Goal: Complete application form: Complete application form

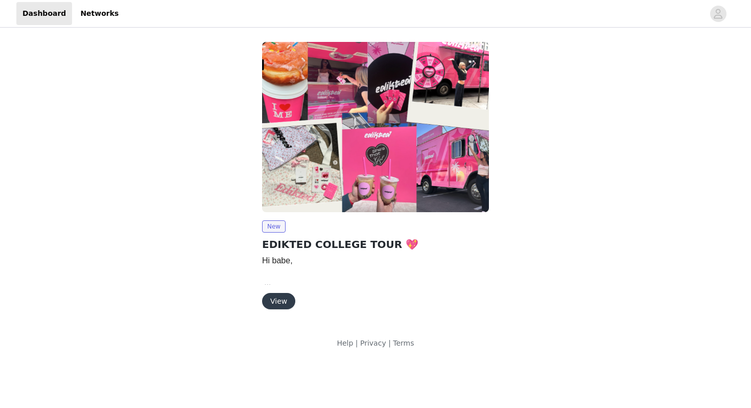
click at [272, 300] on button "View" at bounding box center [278, 301] width 33 height 16
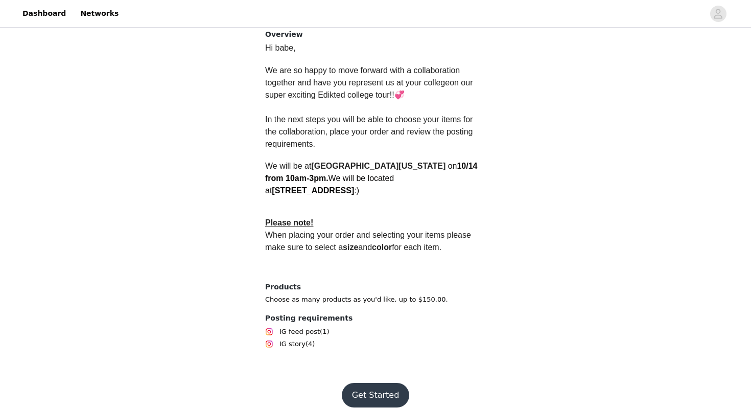
scroll to position [260, 0]
click at [383, 388] on button "Get Started" at bounding box center [376, 394] width 68 height 25
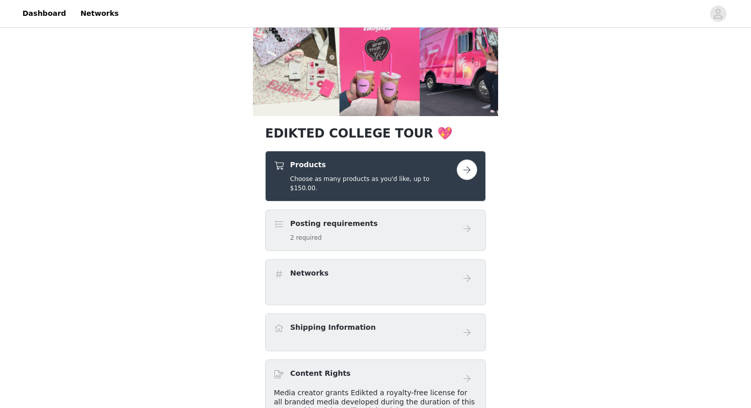
scroll to position [110, 0]
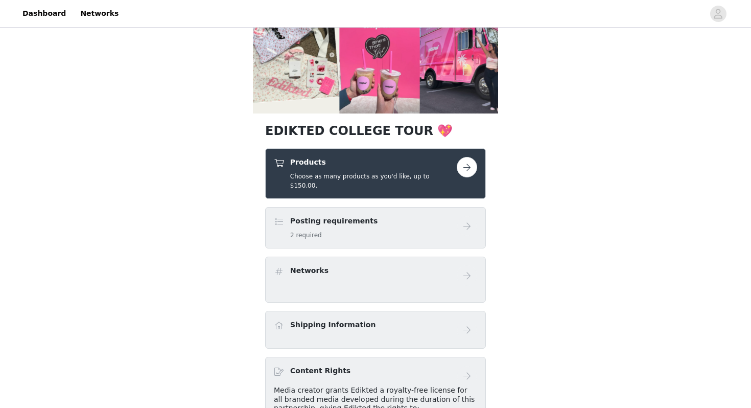
click at [462, 169] on button "button" at bounding box center [467, 167] width 20 height 20
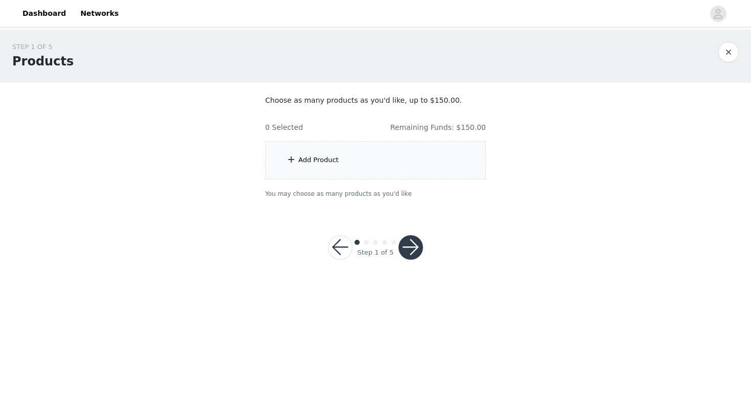
click at [383, 156] on div "Add Product" at bounding box center [375, 160] width 221 height 38
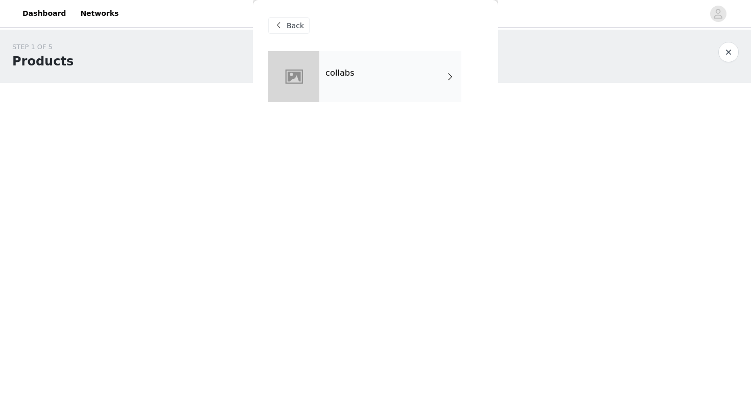
click at [373, 87] on div "collabs" at bounding box center [390, 76] width 142 height 51
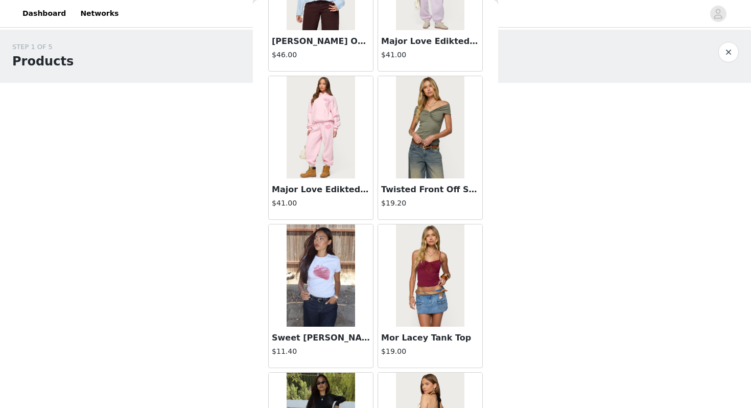
scroll to position [1155, 0]
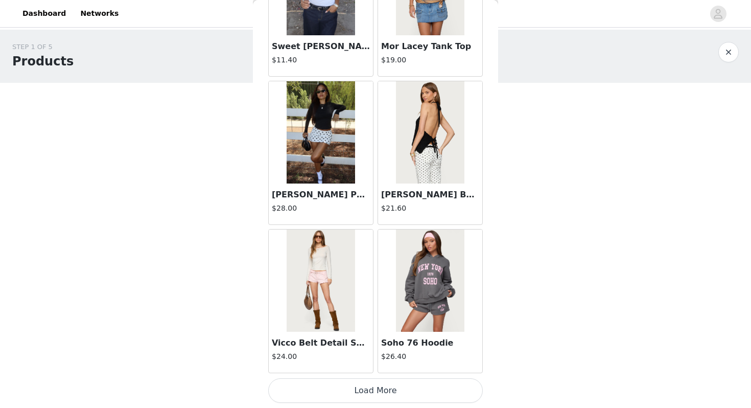
click at [357, 390] on button "Load More" at bounding box center [375, 390] width 214 height 25
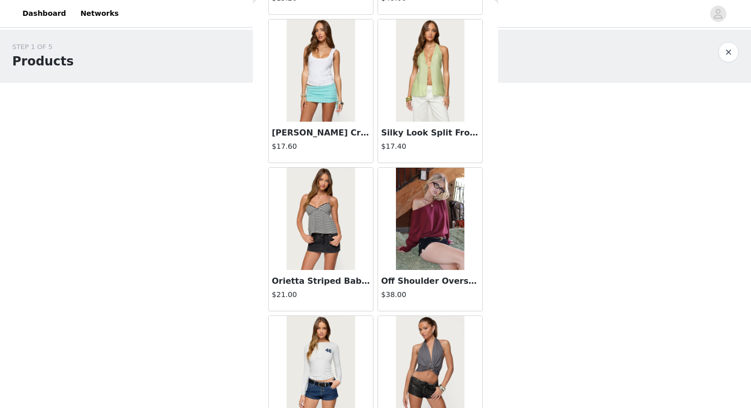
scroll to position [2636, 0]
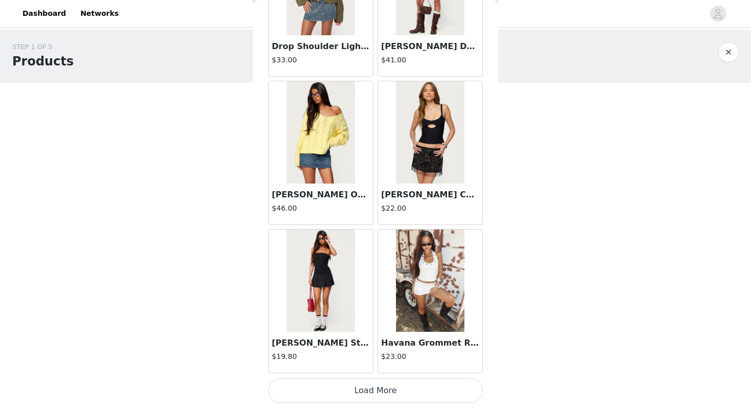
click at [361, 397] on button "Load More" at bounding box center [375, 390] width 214 height 25
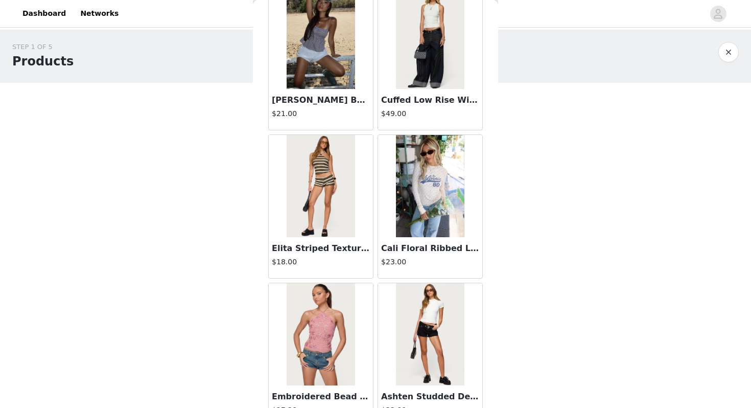
scroll to position [4117, 0]
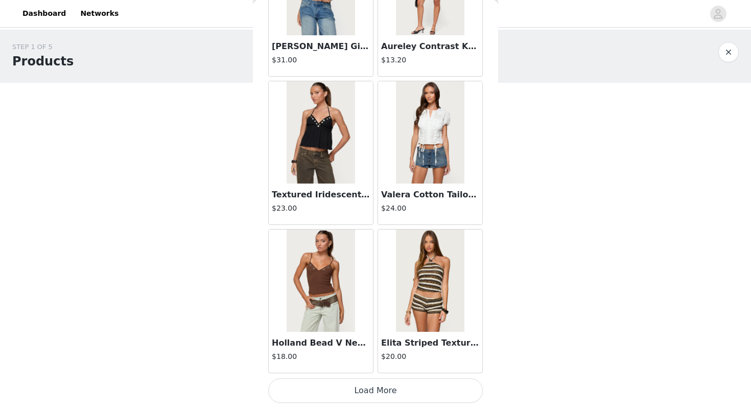
click at [364, 397] on button "Load More" at bounding box center [375, 390] width 214 height 25
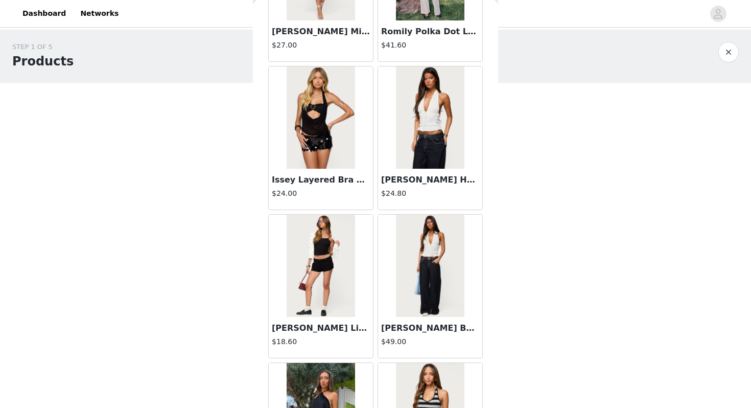
scroll to position [5598, 0]
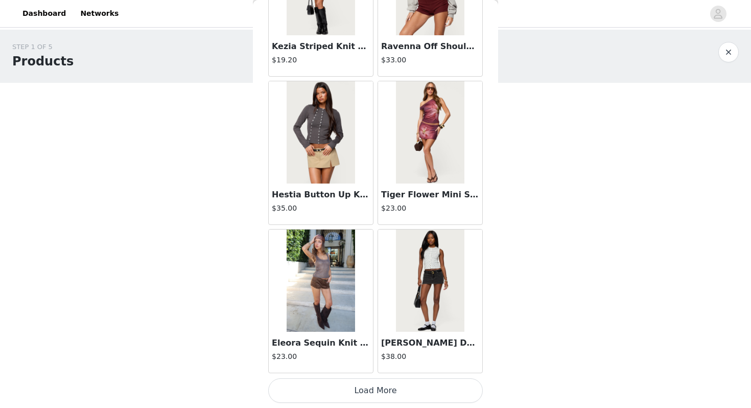
click at [363, 396] on button "Load More" at bounding box center [375, 390] width 214 height 25
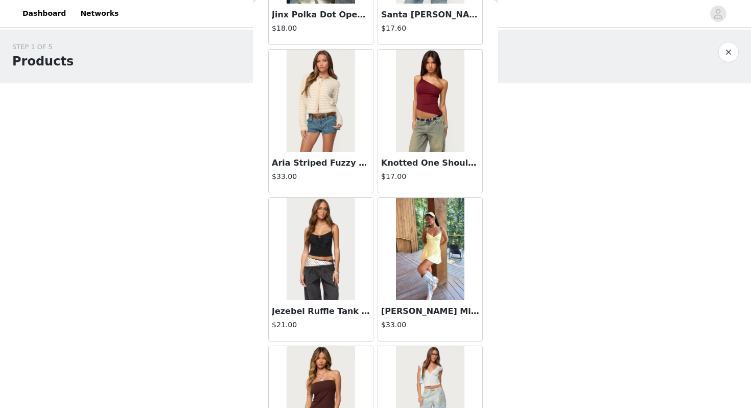
scroll to position [7079, 0]
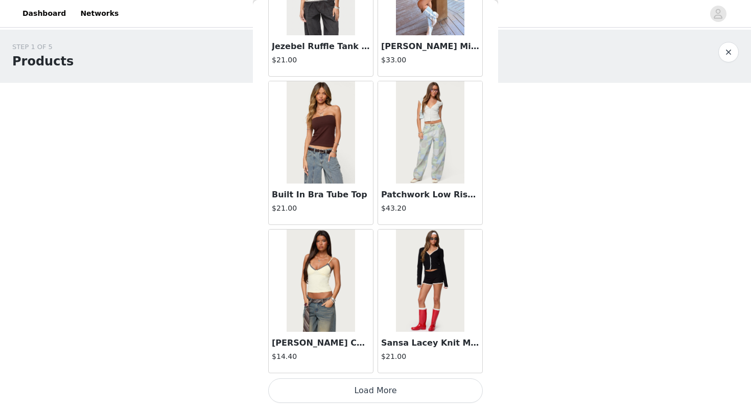
click at [369, 392] on button "Load More" at bounding box center [375, 390] width 214 height 25
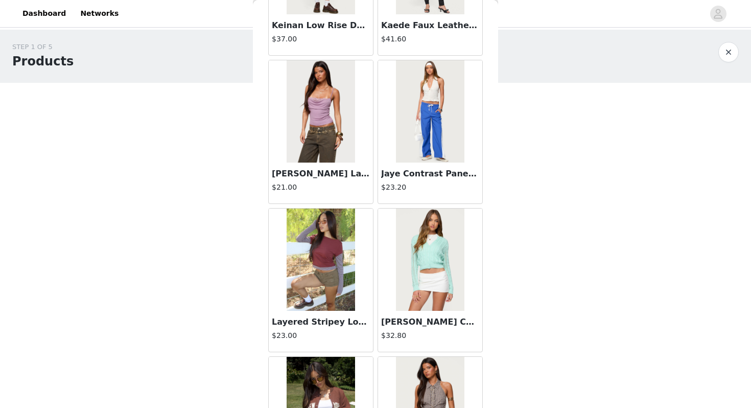
scroll to position [8560, 0]
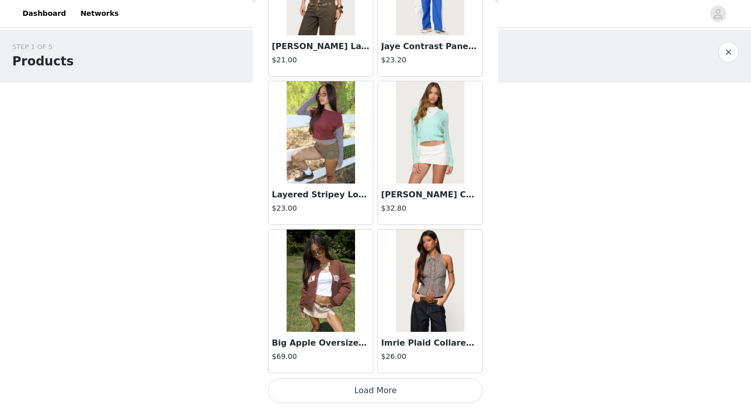
click at [369, 392] on button "Load More" at bounding box center [375, 390] width 214 height 25
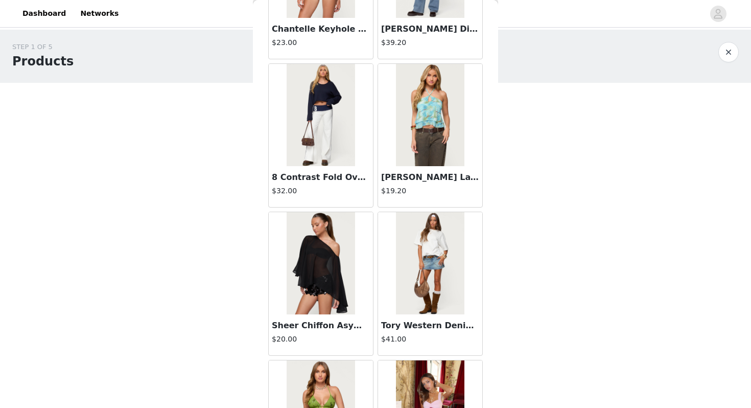
scroll to position [10041, 0]
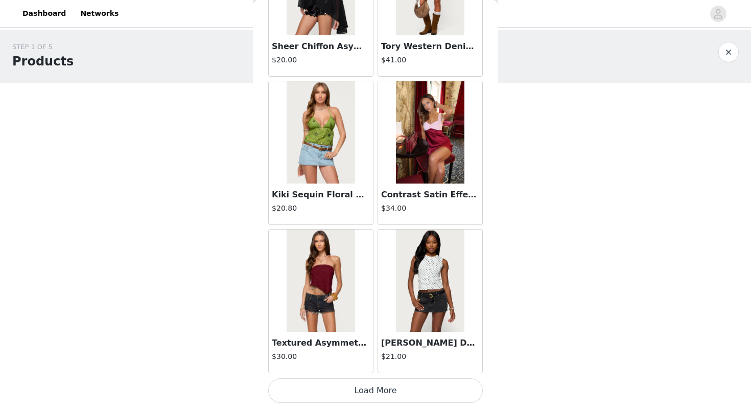
click at [369, 389] on button "Load More" at bounding box center [375, 390] width 214 height 25
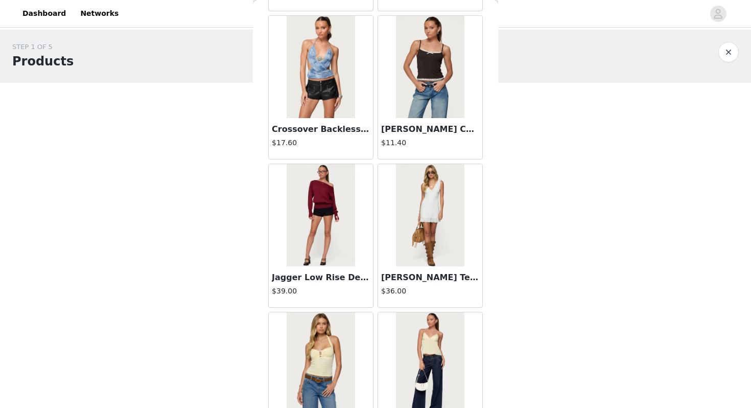
scroll to position [1682, 0]
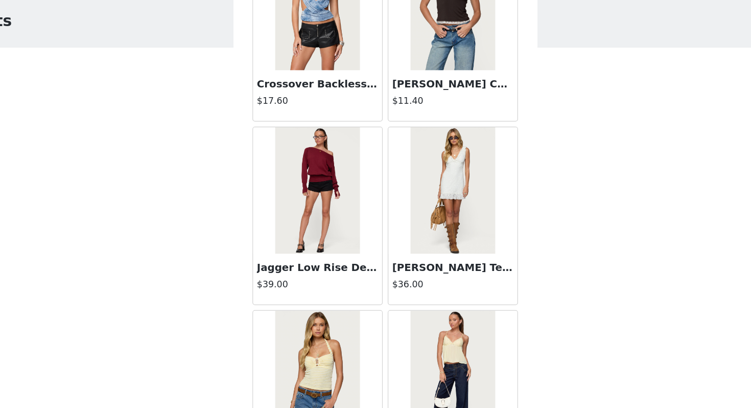
click at [325, 258] on h3 "Jagger Low Rise Denim Shorts" at bounding box center [321, 260] width 98 height 12
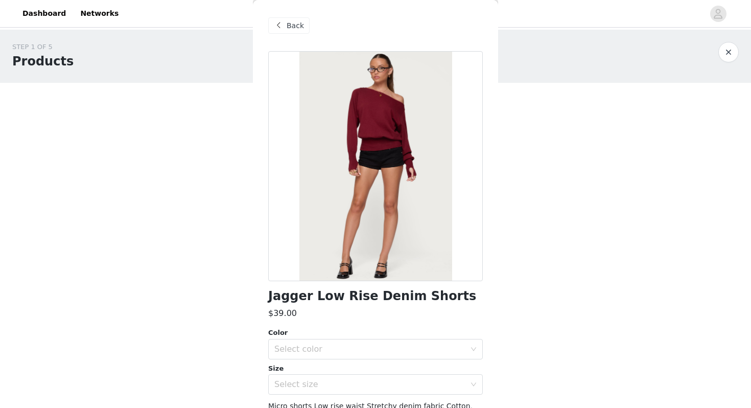
scroll to position [89, 0]
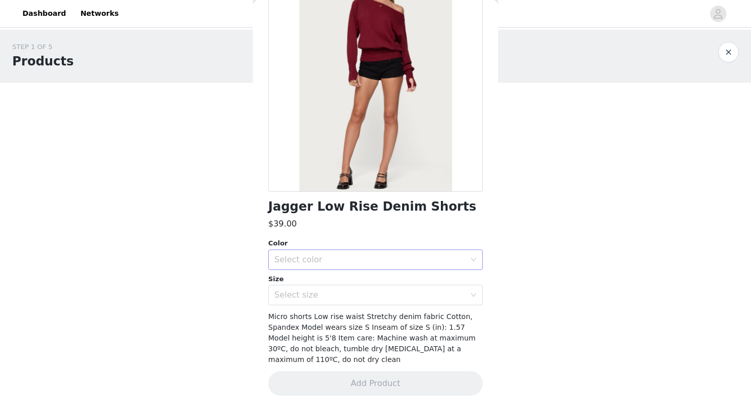
click at [376, 260] on div "Select color" at bounding box center [369, 259] width 191 height 10
click at [364, 236] on div "Jagger Low Rise Denim Shorts $39.00 Color Select color Size Select size Micro s…" at bounding box center [375, 185] width 214 height 446
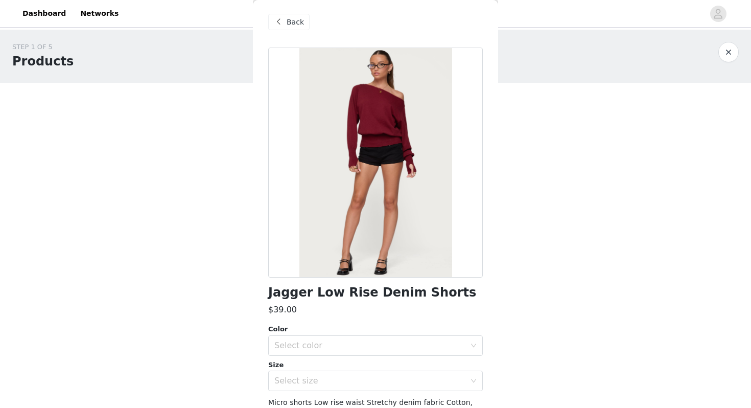
scroll to position [0, 0]
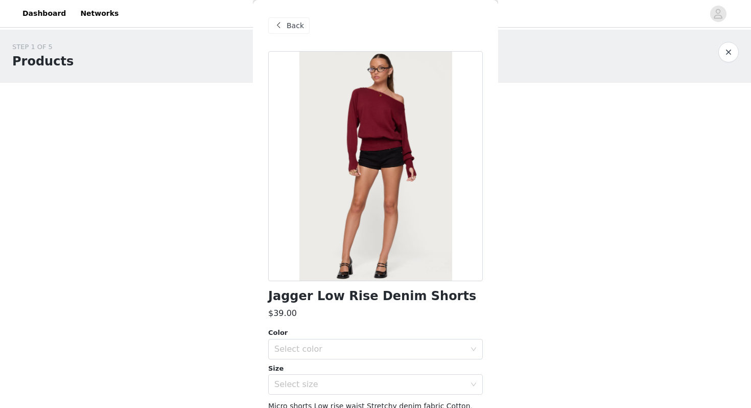
click at [293, 27] on span "Back" at bounding box center [294, 25] width 17 height 11
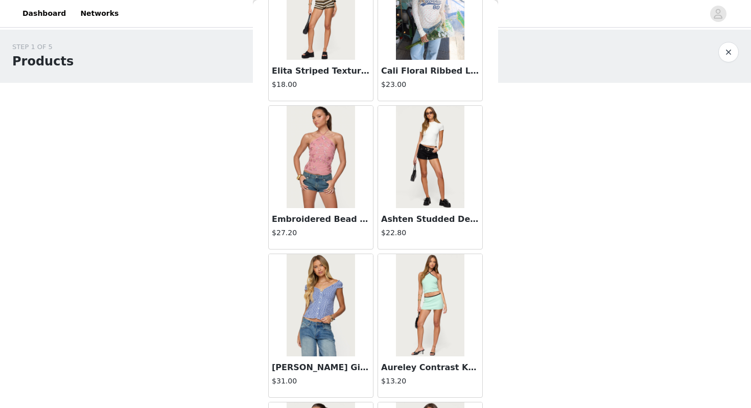
click at [439, 169] on img at bounding box center [430, 157] width 68 height 102
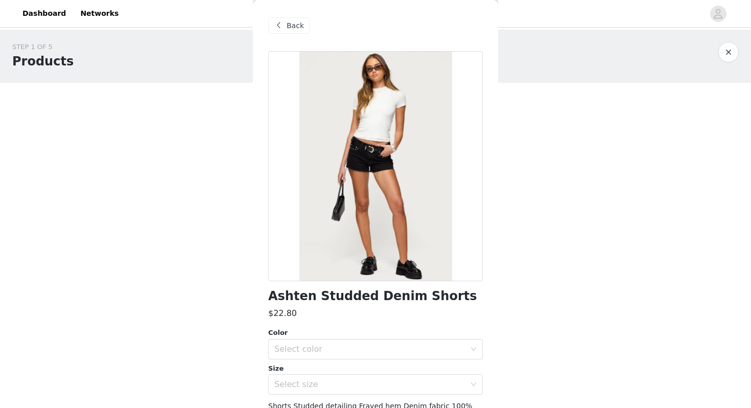
scroll to position [47, 0]
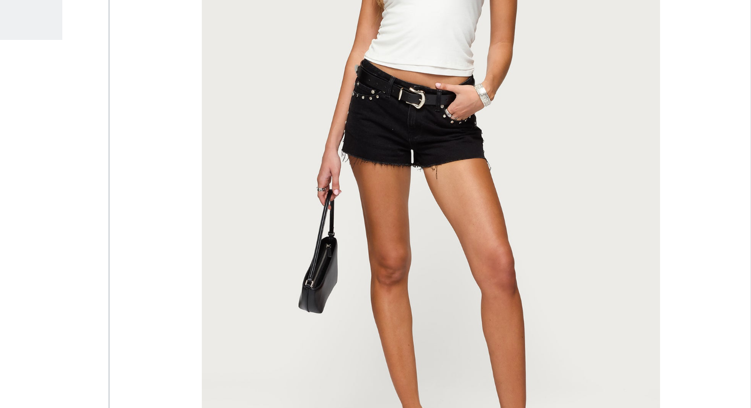
click at [355, 99] on div at bounding box center [375, 119] width 214 height 230
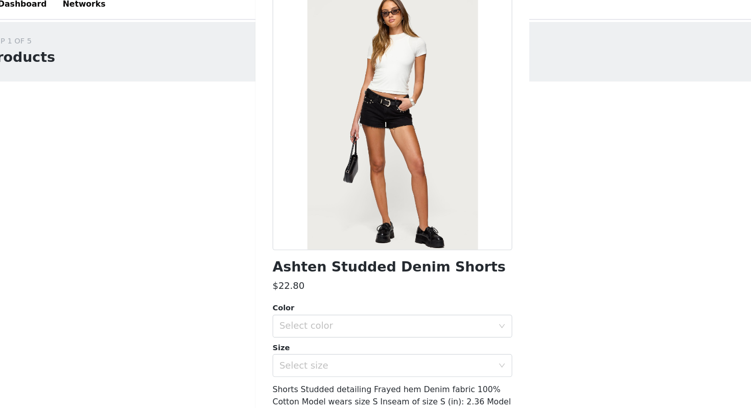
scroll to position [79, 0]
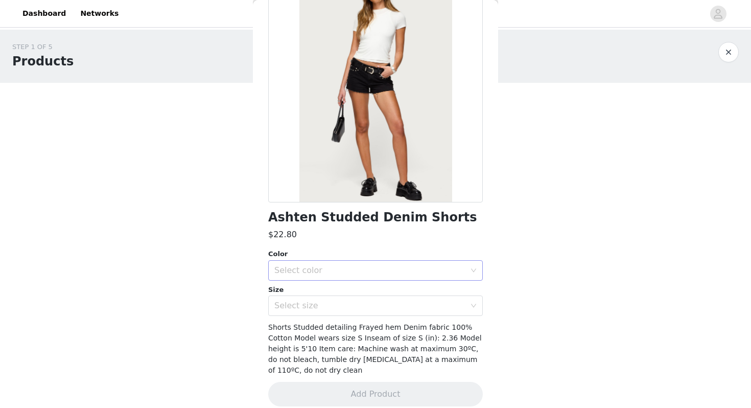
click at [336, 268] on div "Select color" at bounding box center [369, 270] width 191 height 10
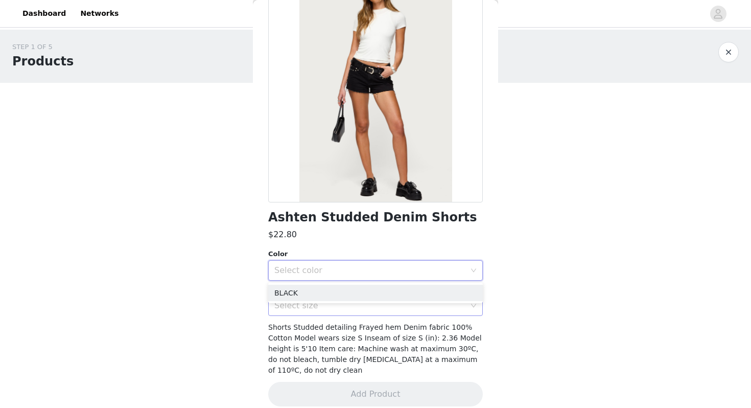
click at [329, 304] on div "Select size" at bounding box center [369, 305] width 191 height 10
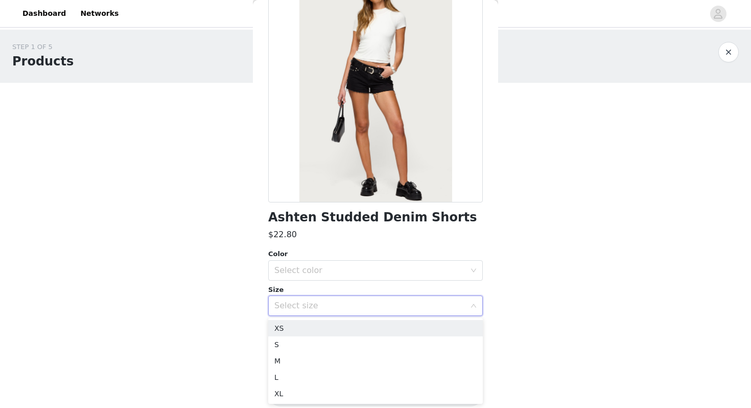
click at [329, 305] on div "Select size" at bounding box center [369, 305] width 191 height 10
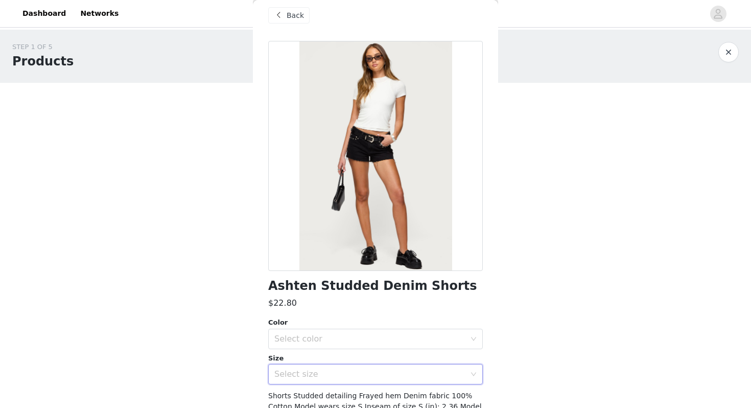
scroll to position [1, 0]
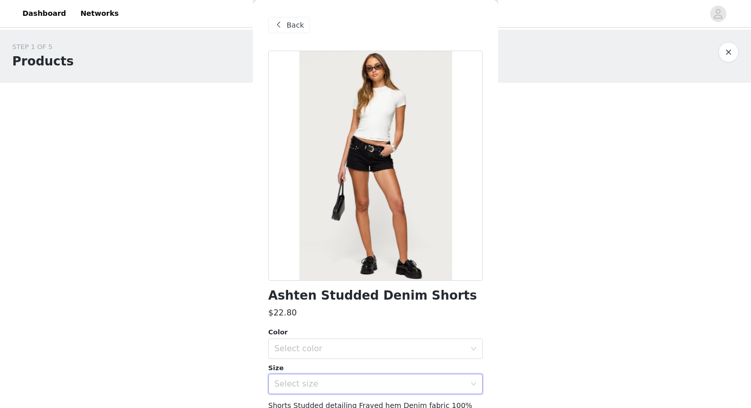
click at [284, 26] on span at bounding box center [278, 25] width 12 height 12
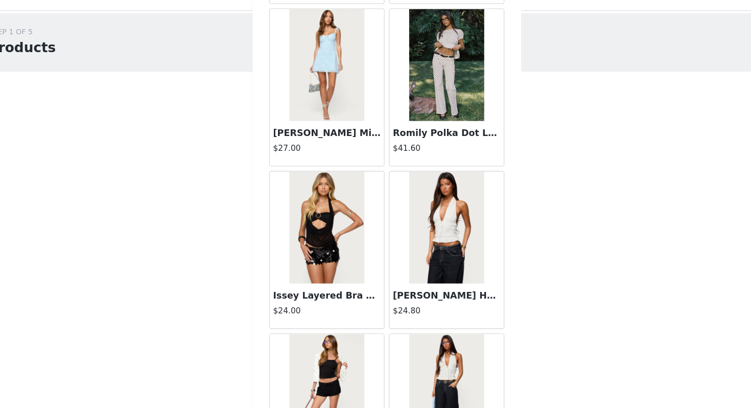
scroll to position [4919, 0]
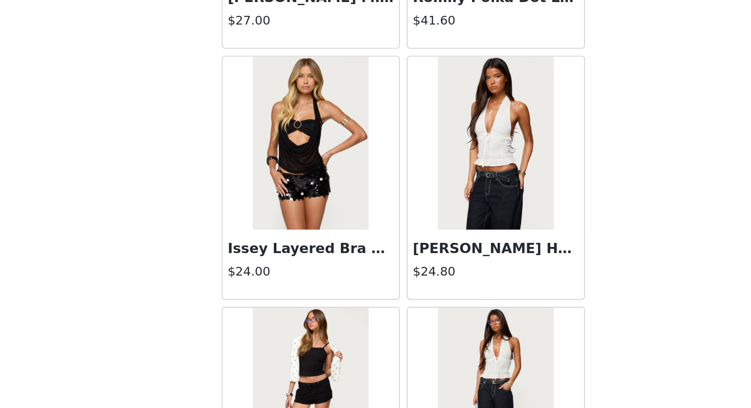
click at [334, 255] on img at bounding box center [320, 219] width 68 height 102
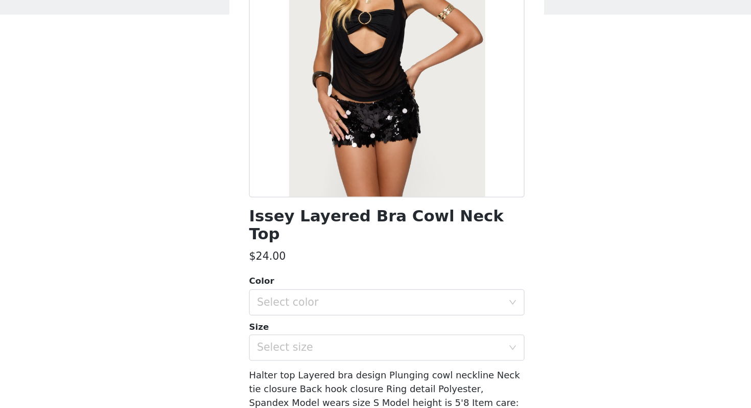
scroll to position [89, 0]
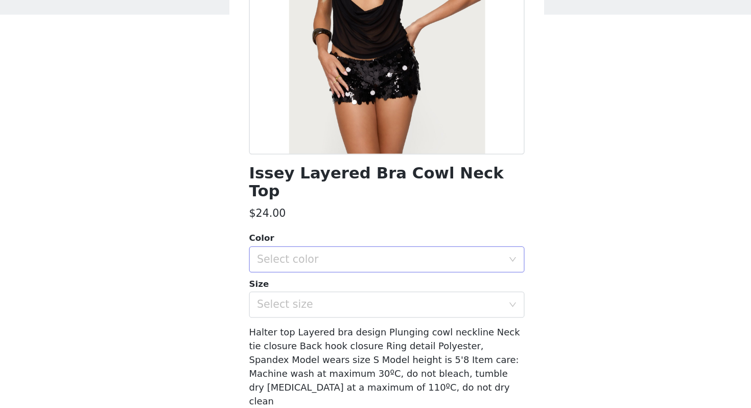
click at [334, 268] on div "Select color" at bounding box center [369, 273] width 191 height 10
click at [327, 285] on li "BLACK" at bounding box center [375, 282] width 214 height 16
click at [327, 303] on div "Select size" at bounding box center [369, 308] width 191 height 10
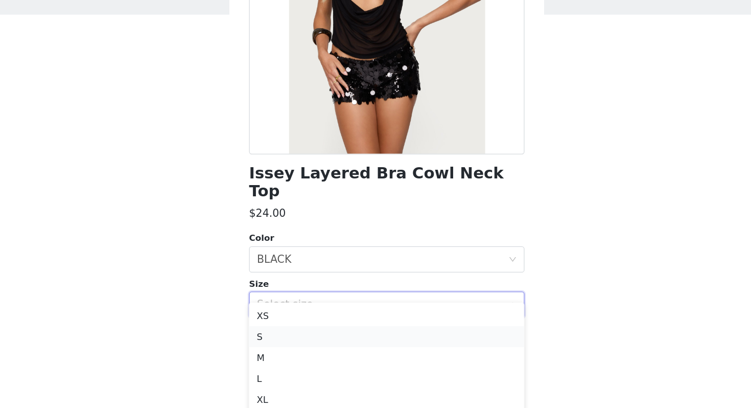
click at [310, 332] on li "S" at bounding box center [375, 333] width 214 height 16
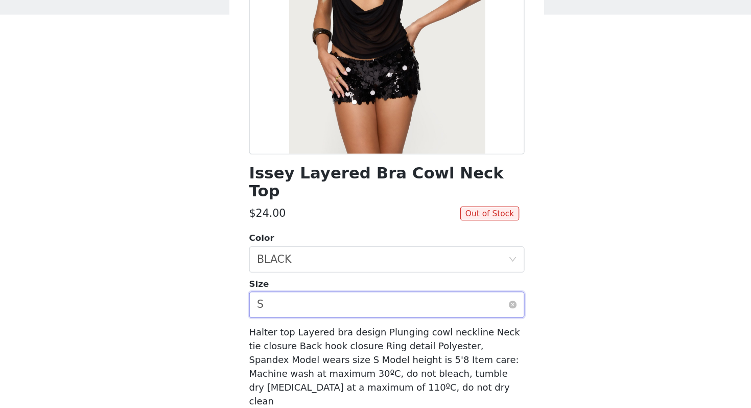
click at [309, 299] on div "Select size S" at bounding box center [372, 308] width 196 height 19
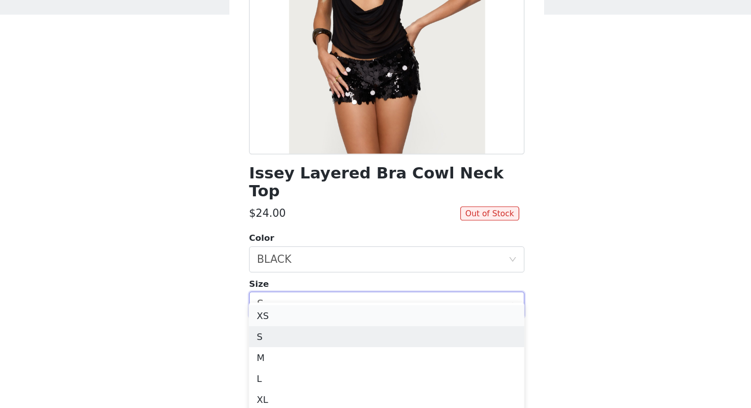
click at [305, 322] on li "XS" at bounding box center [375, 317] width 214 height 16
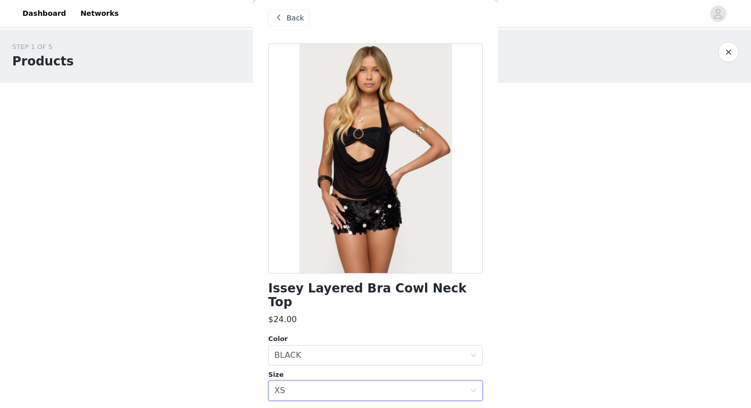
scroll to position [0, 0]
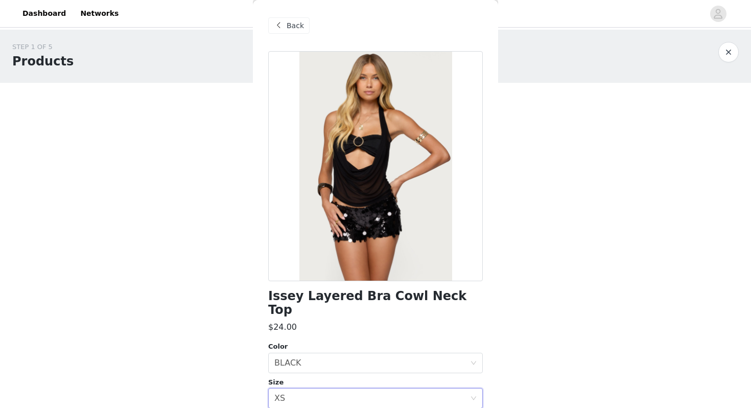
click at [288, 25] on span "Back" at bounding box center [294, 25] width 17 height 11
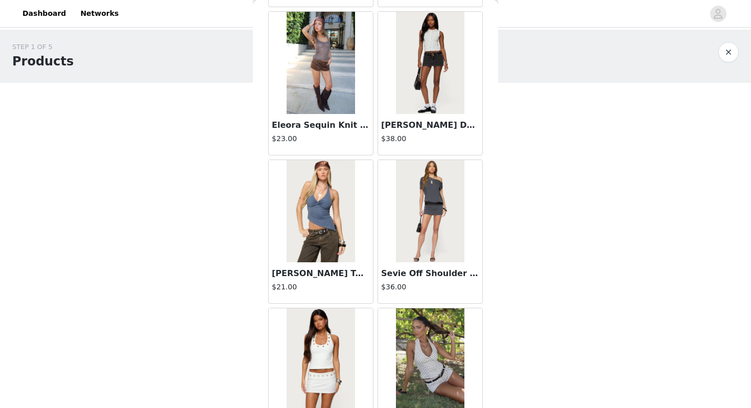
scroll to position [5817, 0]
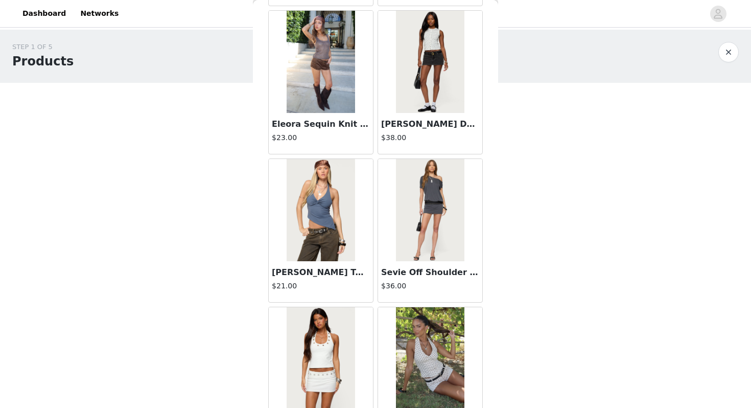
click at [326, 121] on h3 "Eleora Sequin Knit Tank Top" at bounding box center [321, 124] width 98 height 12
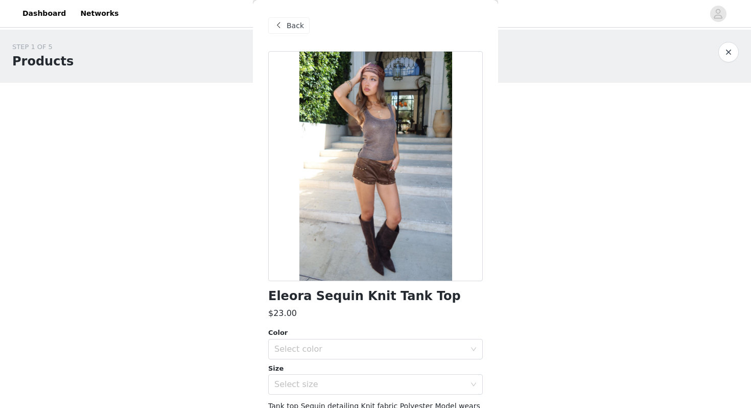
scroll to position [68, 0]
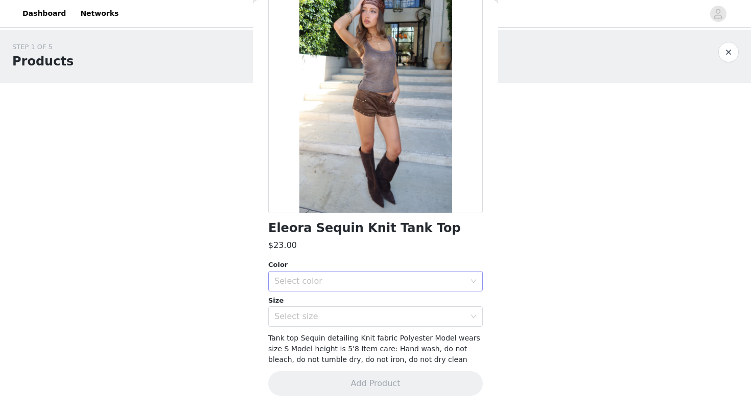
click at [350, 278] on div "Select color" at bounding box center [369, 281] width 191 height 10
click at [362, 300] on li "BROWN" at bounding box center [375, 303] width 214 height 16
click at [355, 315] on div "Select size" at bounding box center [369, 316] width 191 height 10
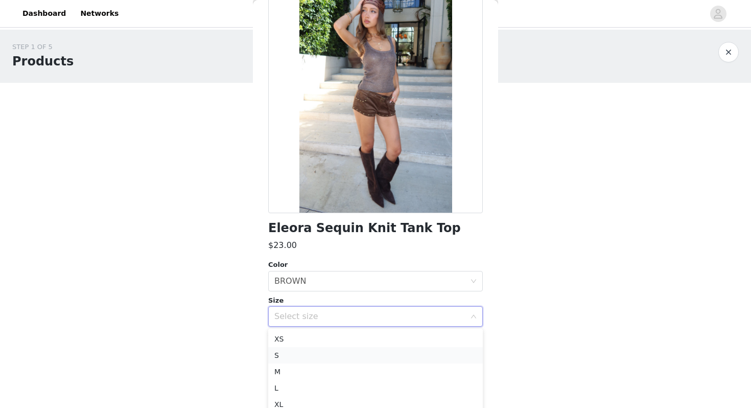
click at [326, 350] on li "S" at bounding box center [375, 355] width 214 height 16
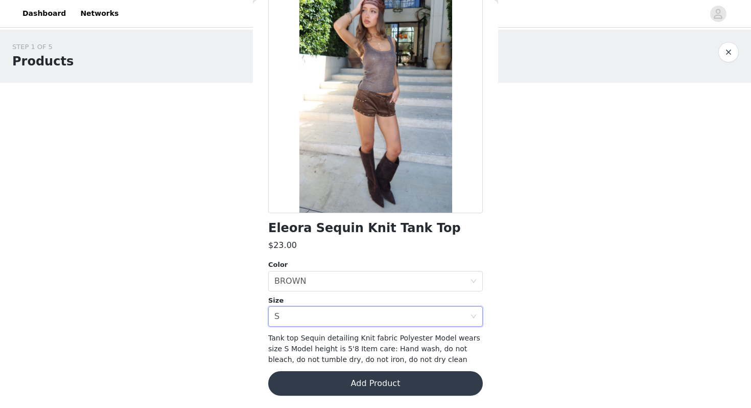
click at [339, 383] on button "Add Product" at bounding box center [375, 383] width 214 height 25
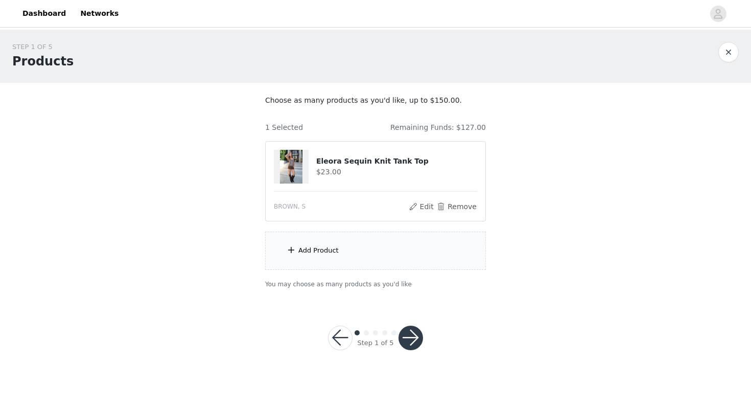
click at [338, 254] on div "Add Product" at bounding box center [375, 250] width 221 height 38
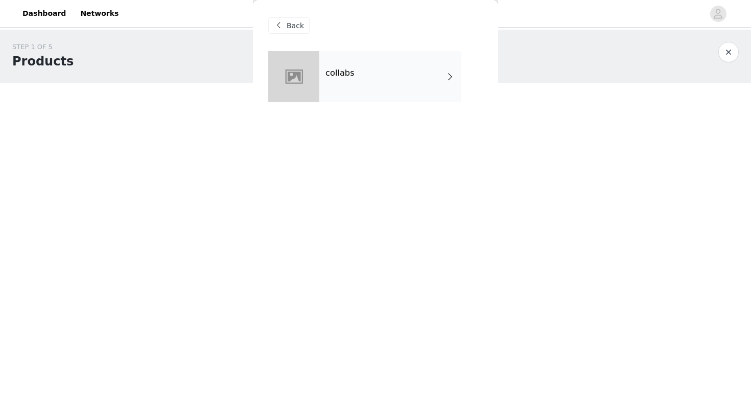
click at [349, 80] on div "collabs" at bounding box center [390, 76] width 142 height 51
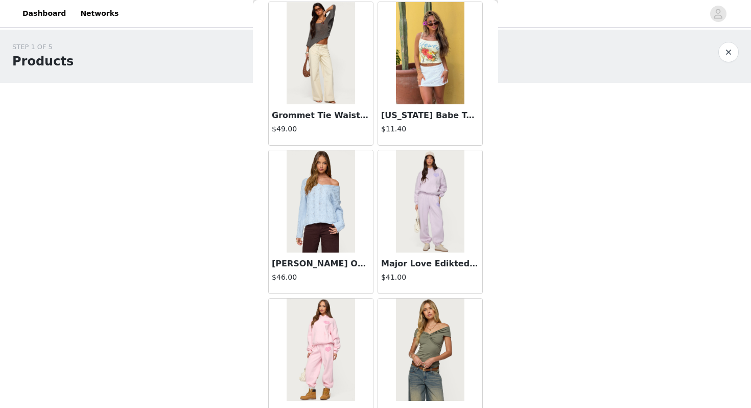
scroll to position [1155, 0]
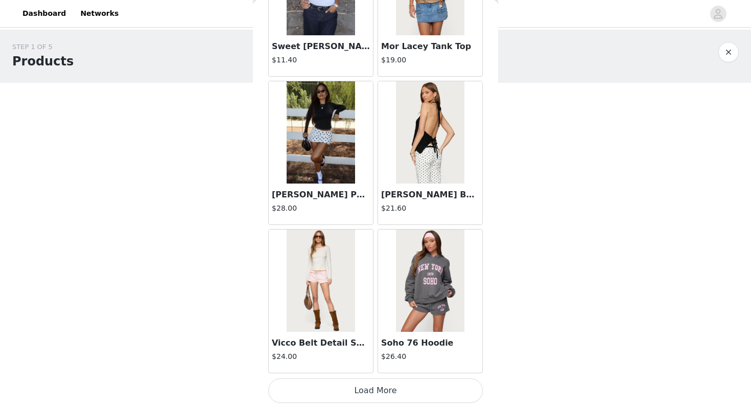
click at [364, 387] on button "Load More" at bounding box center [375, 390] width 214 height 25
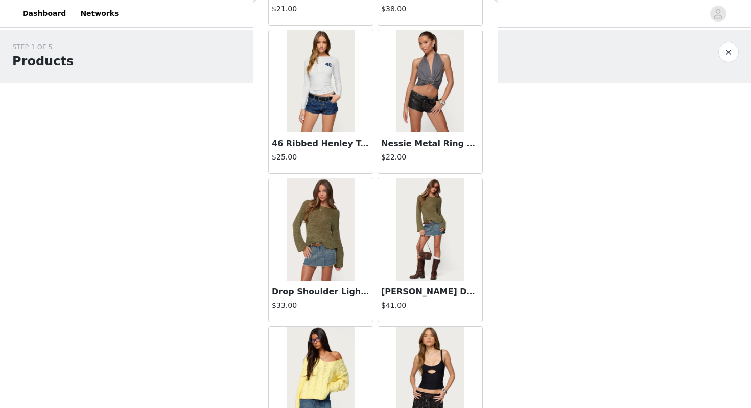
scroll to position [2636, 0]
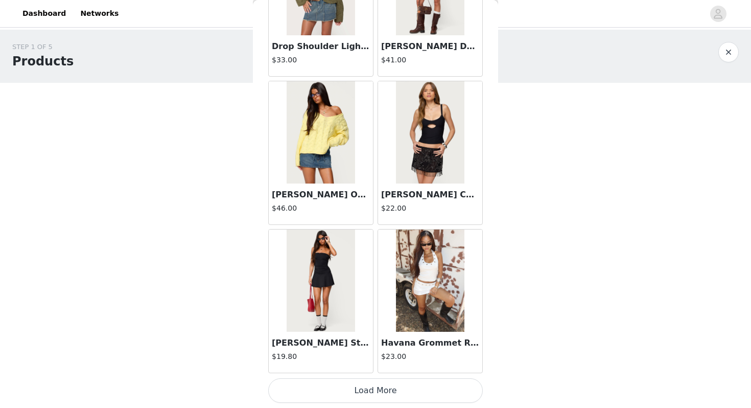
click at [370, 390] on button "Load More" at bounding box center [375, 390] width 214 height 25
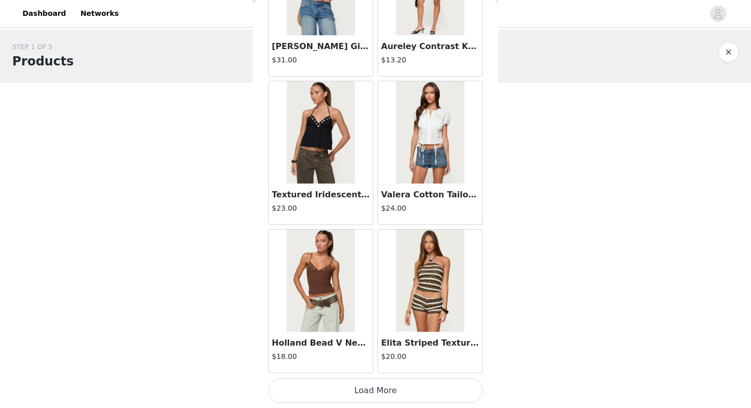
click at [369, 391] on button "Load More" at bounding box center [375, 390] width 214 height 25
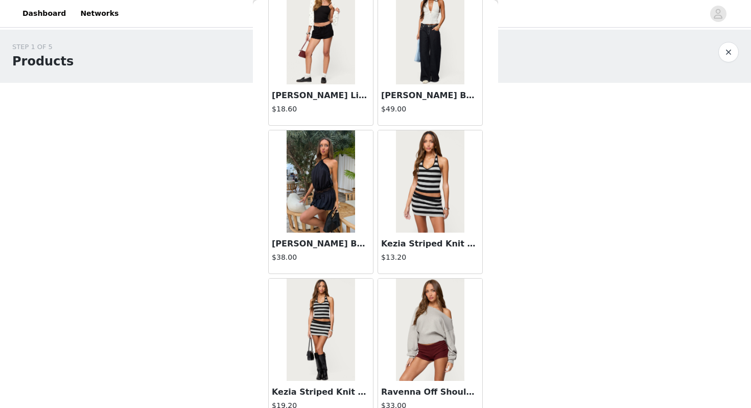
scroll to position [5598, 0]
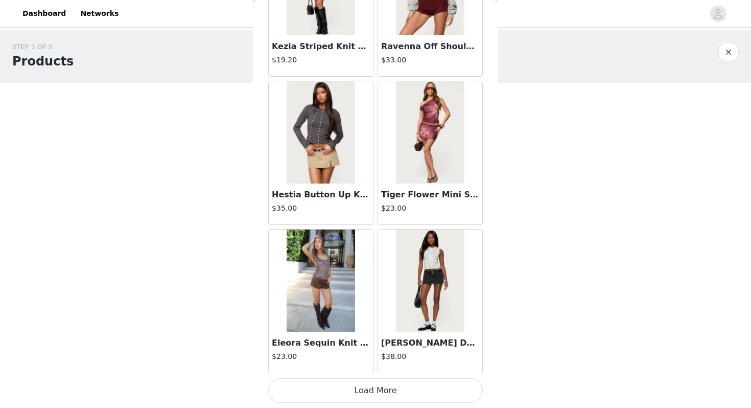
click at [364, 395] on button "Load More" at bounding box center [375, 390] width 214 height 25
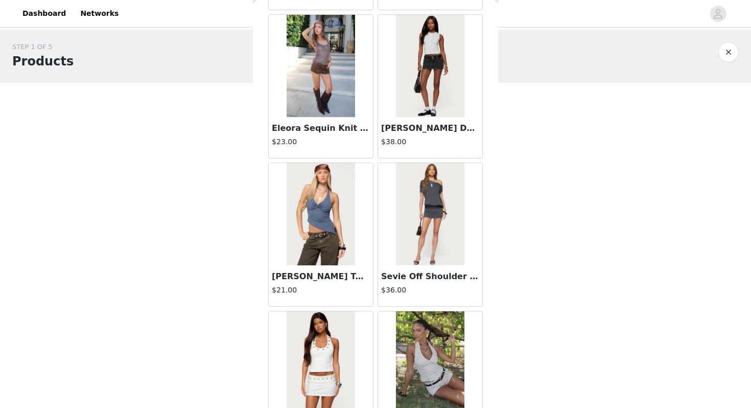
scroll to position [5803, 0]
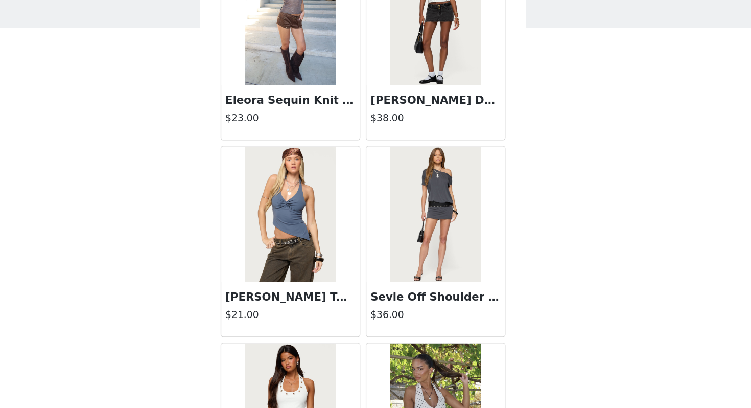
click at [420, 284] on h3 "Sevie Off Shoulder Mini Dress" at bounding box center [430, 285] width 98 height 12
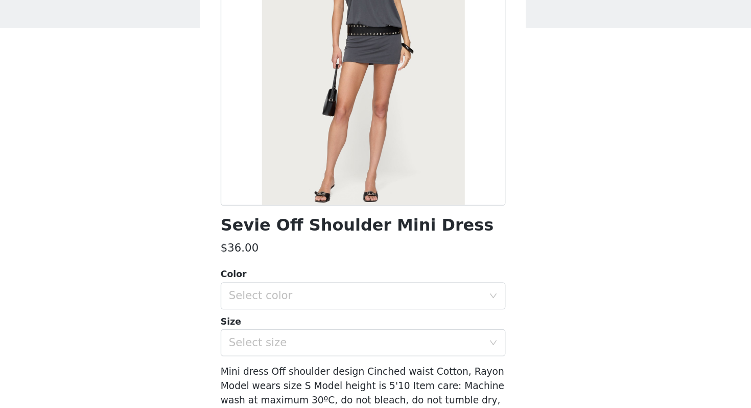
scroll to position [66, 0]
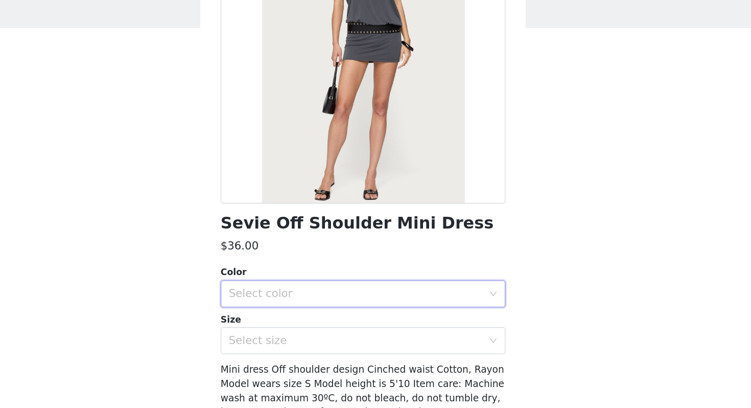
click at [414, 289] on div "Select color" at bounding box center [372, 282] width 196 height 19
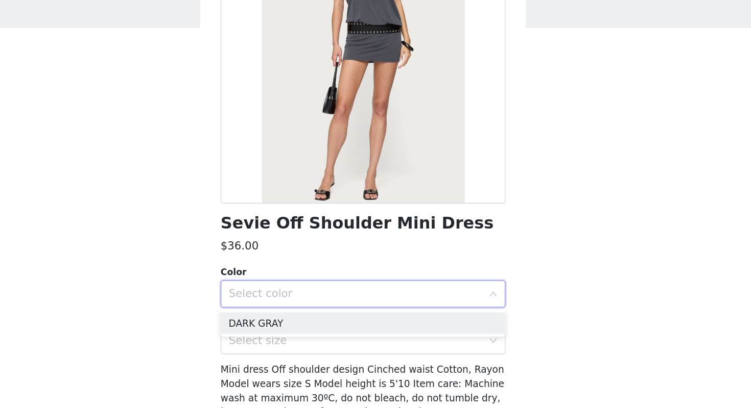
click at [410, 283] on div "Select color" at bounding box center [369, 283] width 191 height 10
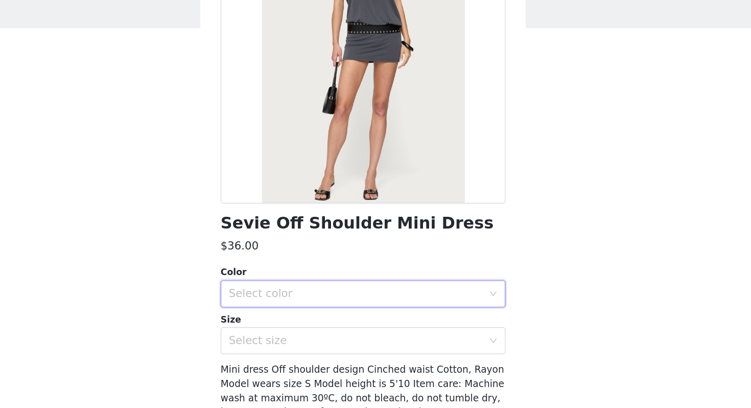
scroll to position [0, 0]
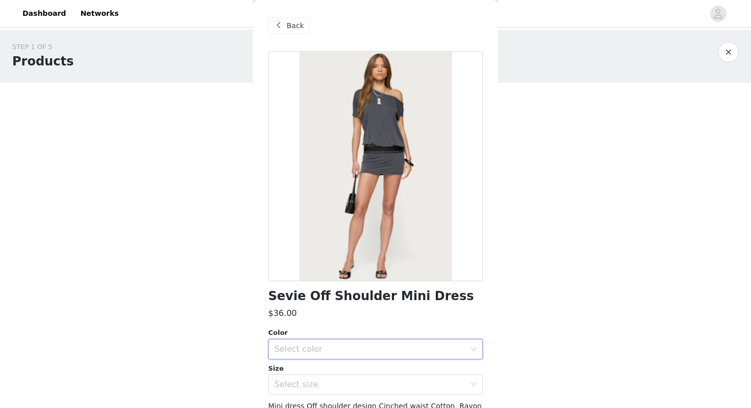
click at [291, 27] on span "Back" at bounding box center [294, 25] width 17 height 11
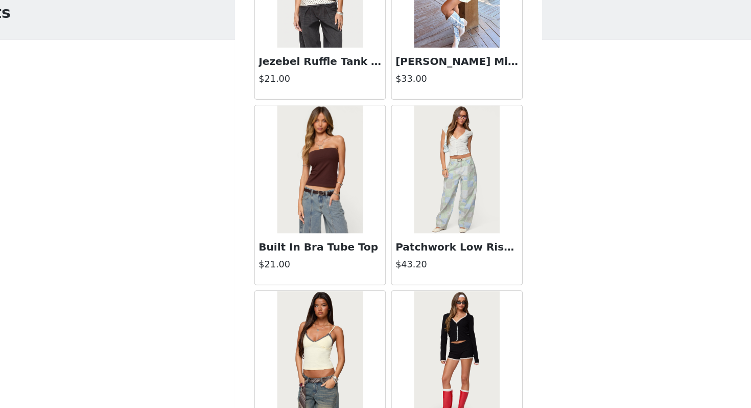
scroll to position [7079, 0]
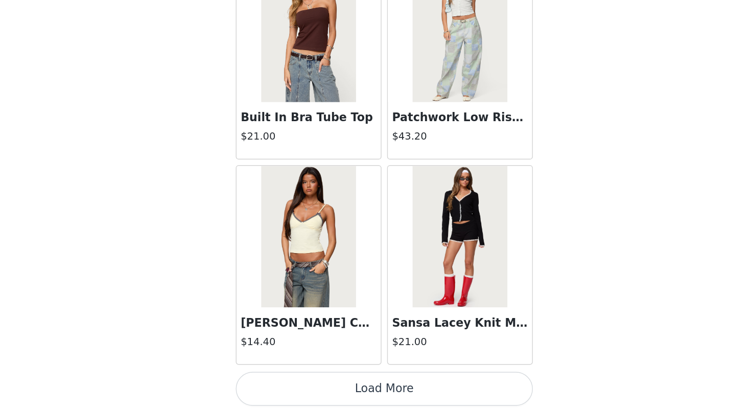
click at [419, 317] on img at bounding box center [430, 280] width 68 height 102
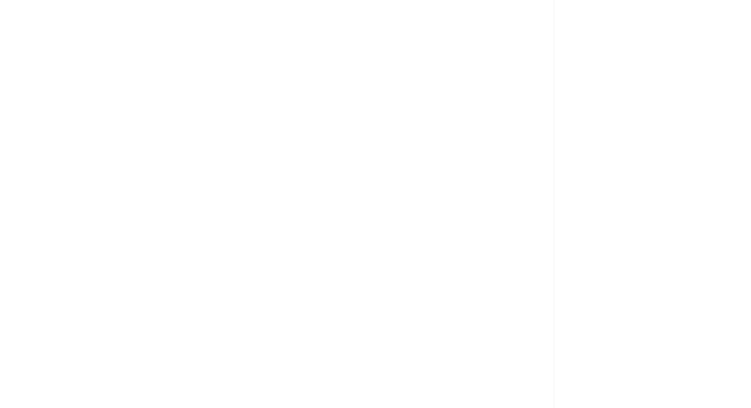
scroll to position [0, 0]
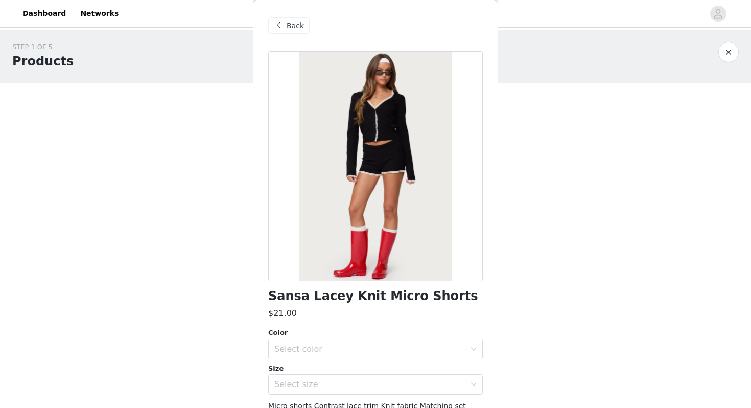
click at [293, 24] on span "Back" at bounding box center [294, 25] width 17 height 11
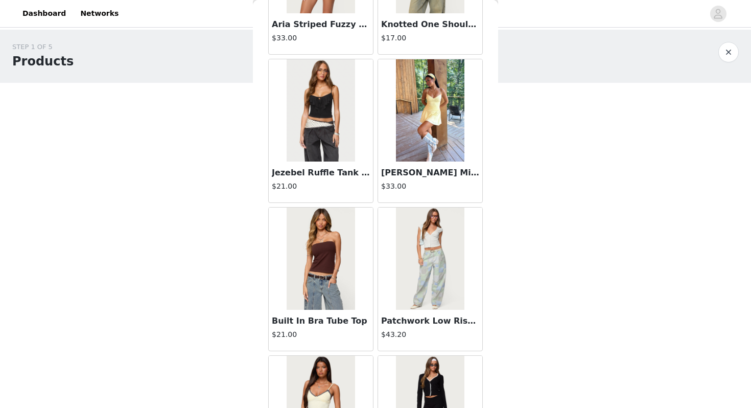
scroll to position [7079, 0]
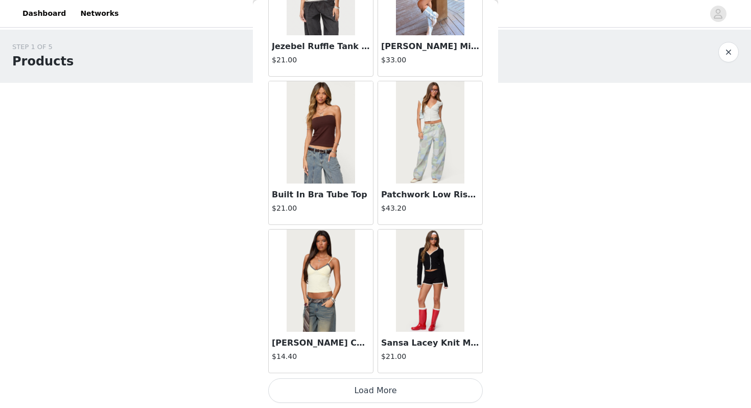
click at [364, 387] on button "Load More" at bounding box center [375, 390] width 214 height 25
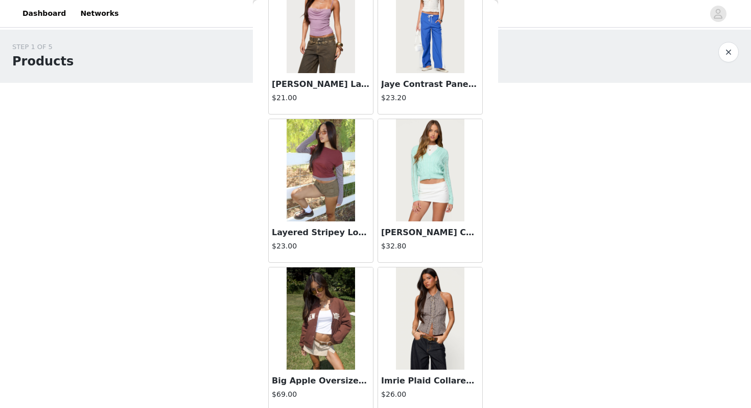
scroll to position [8560, 0]
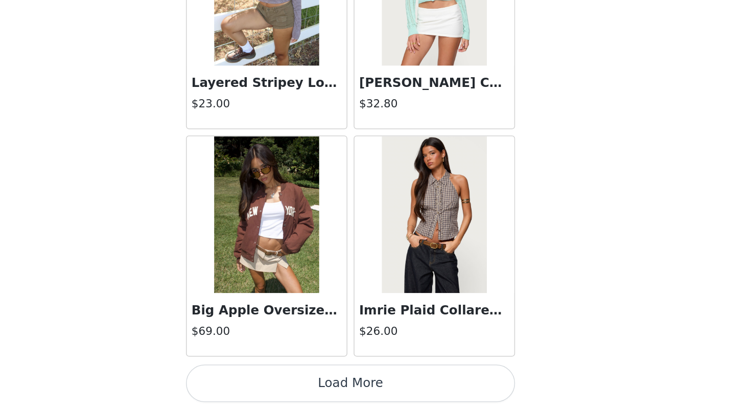
click at [403, 390] on button "Load More" at bounding box center [375, 390] width 214 height 25
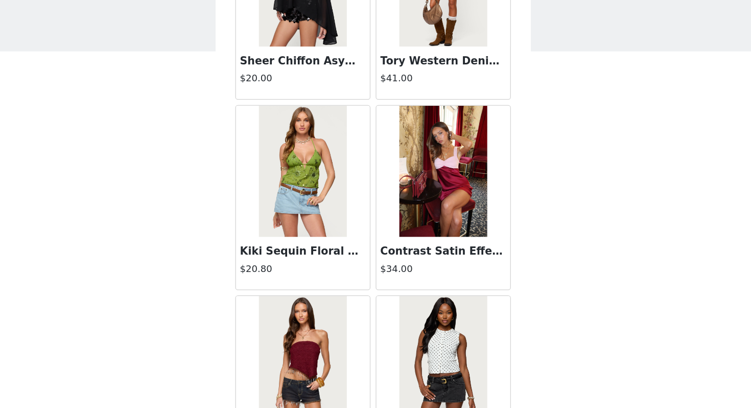
scroll to position [10041, 0]
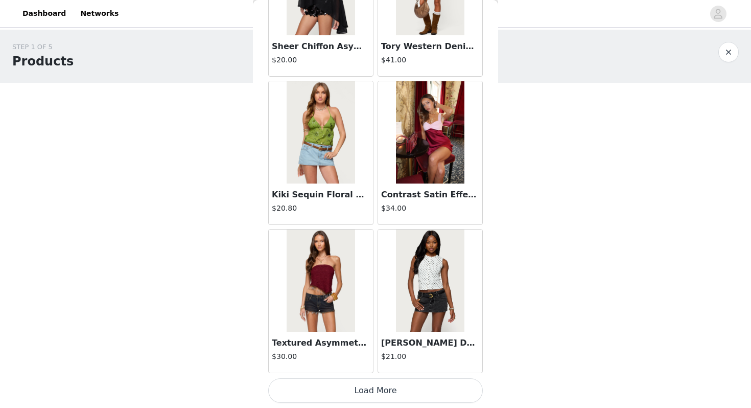
click at [388, 385] on button "Load More" at bounding box center [375, 390] width 214 height 25
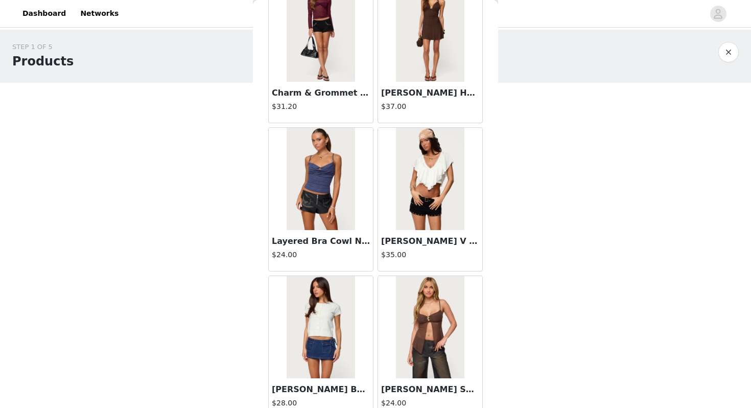
scroll to position [11522, 0]
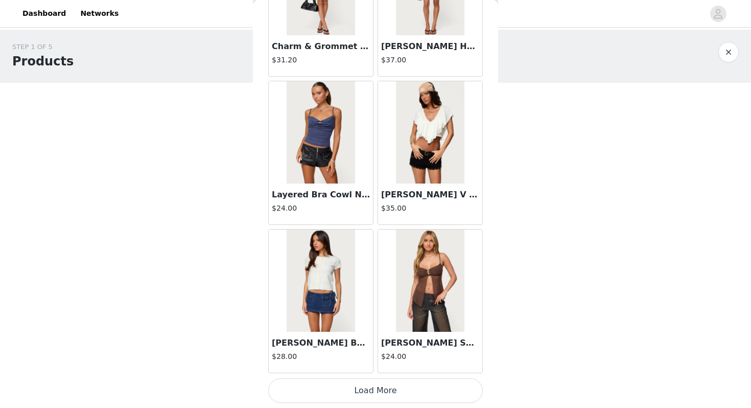
click at [349, 387] on button "Load More" at bounding box center [375, 390] width 214 height 25
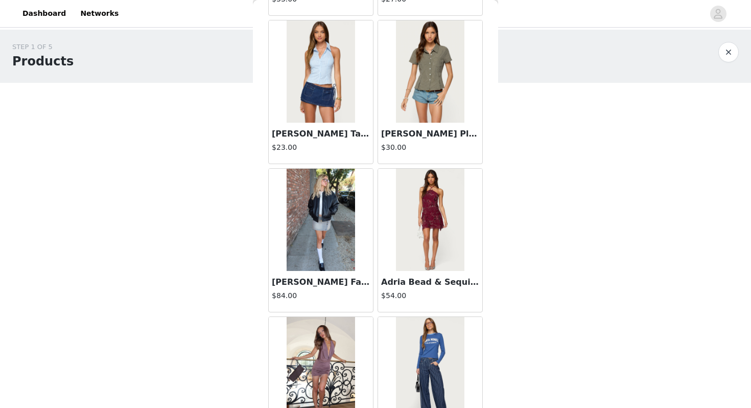
scroll to position [12181, 0]
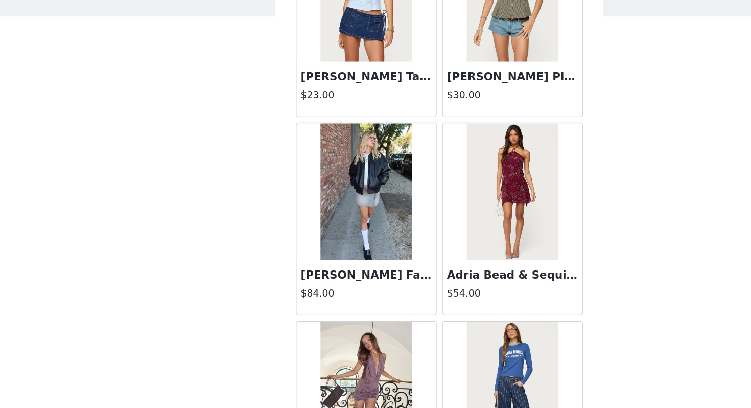
click at [327, 237] on img at bounding box center [320, 213] width 68 height 102
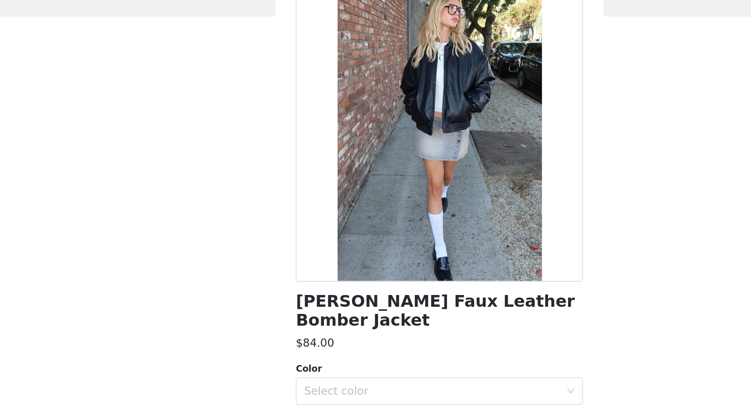
scroll to position [68, 0]
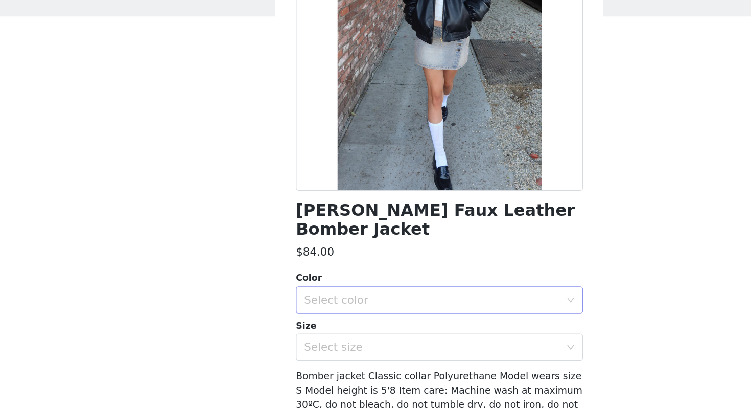
click at [344, 290] on div "Select color" at bounding box center [369, 295] width 191 height 10
click at [340, 300] on li "BLACK" at bounding box center [375, 303] width 214 height 16
click at [339, 325] on div "Select size" at bounding box center [369, 330] width 191 height 10
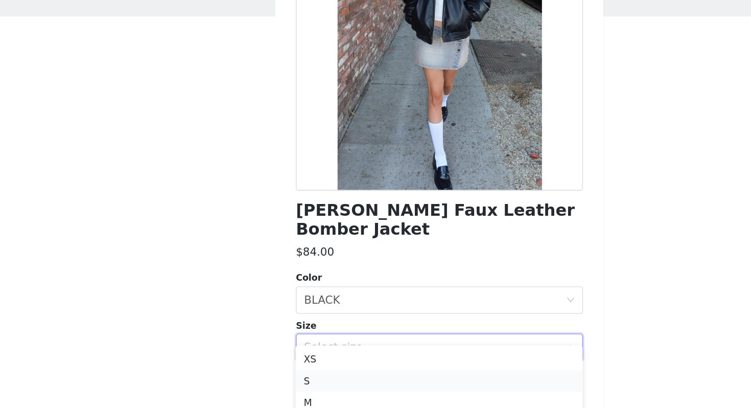
click at [327, 352] on li "S" at bounding box center [375, 355] width 214 height 16
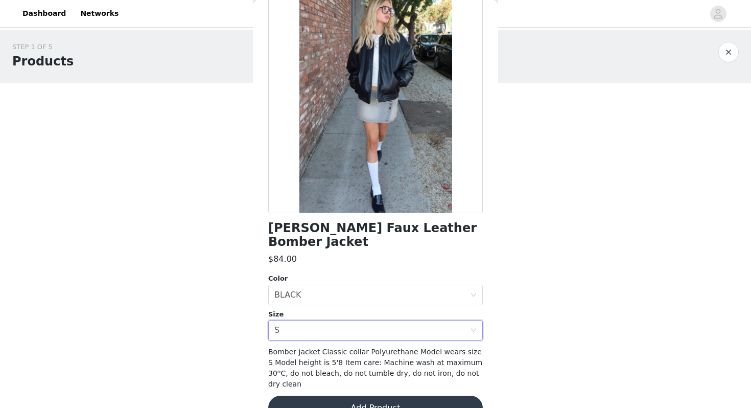
click at [338, 395] on button "Add Product" at bounding box center [375, 407] width 214 height 25
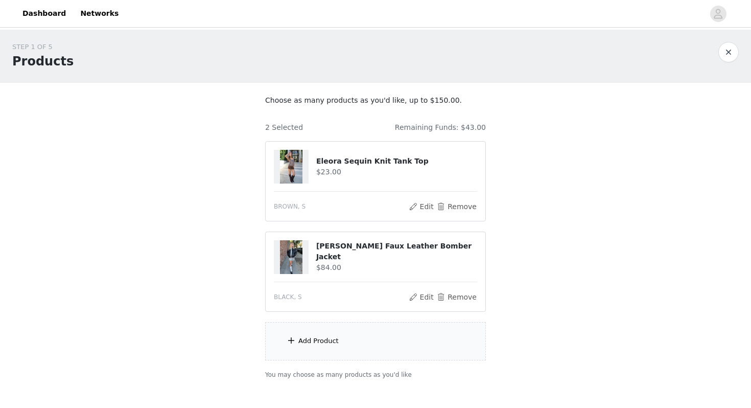
click at [340, 345] on div "Add Product" at bounding box center [375, 341] width 221 height 38
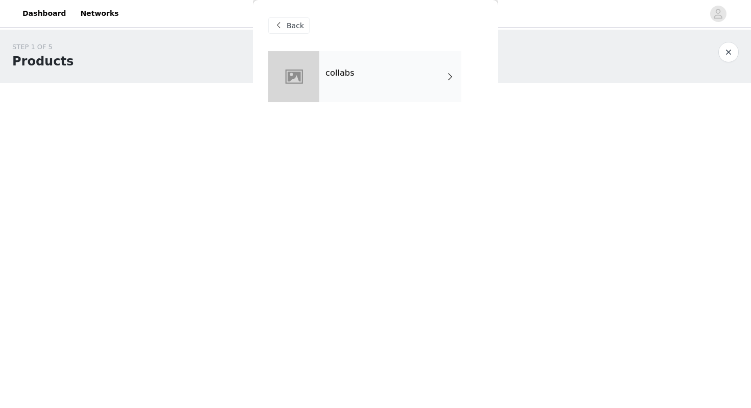
click at [372, 83] on div "collabs" at bounding box center [390, 76] width 142 height 51
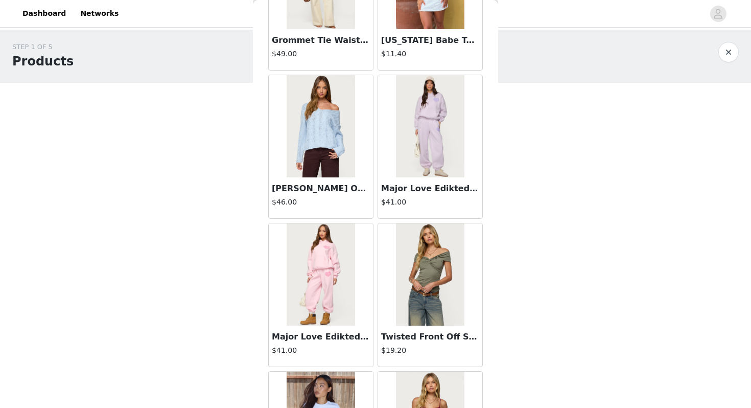
scroll to position [1155, 0]
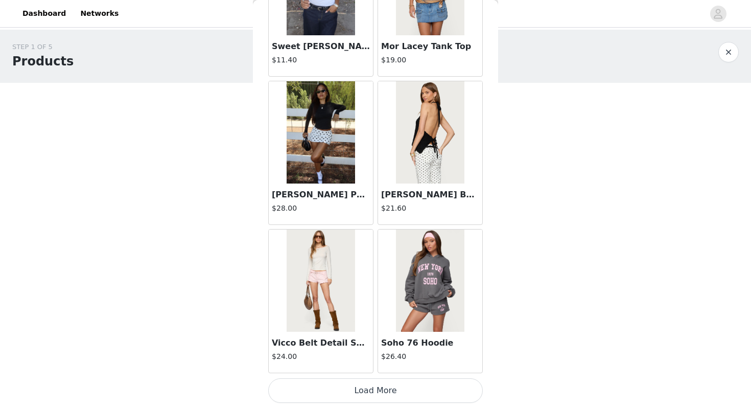
click at [363, 393] on button "Load More" at bounding box center [375, 390] width 214 height 25
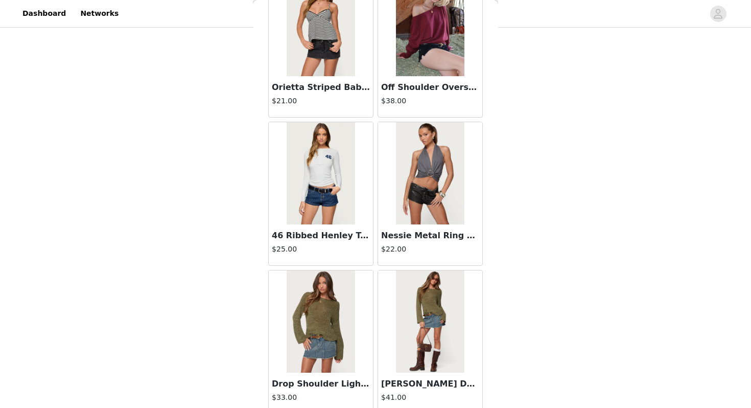
scroll to position [2636, 0]
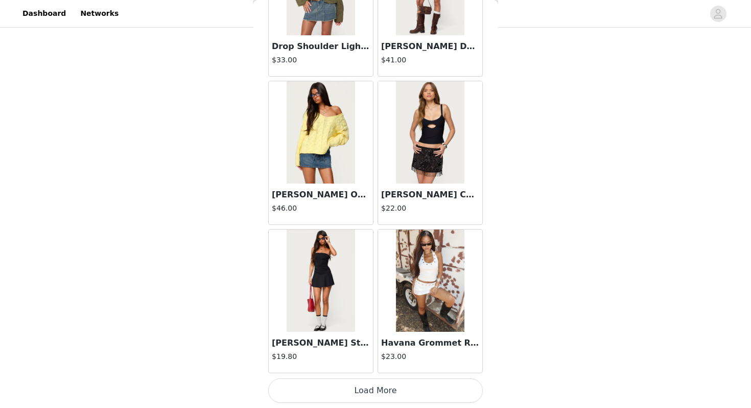
click at [357, 390] on button "Load More" at bounding box center [375, 390] width 214 height 25
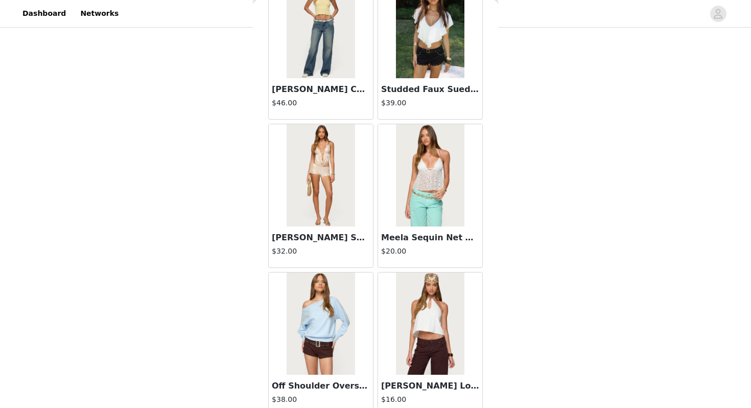
scroll to position [4117, 0]
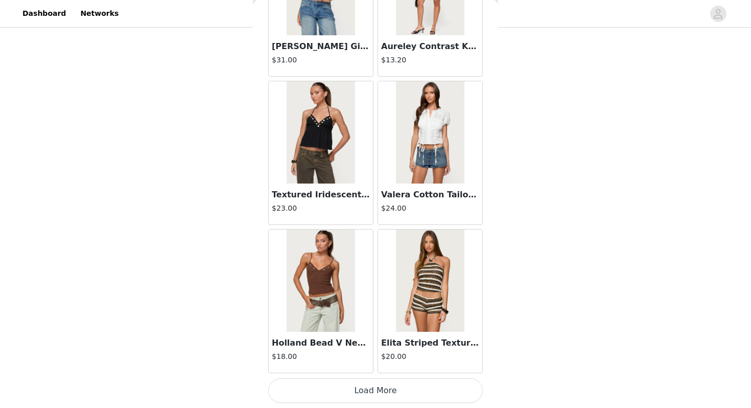
click at [357, 386] on button "Load More" at bounding box center [375, 390] width 214 height 25
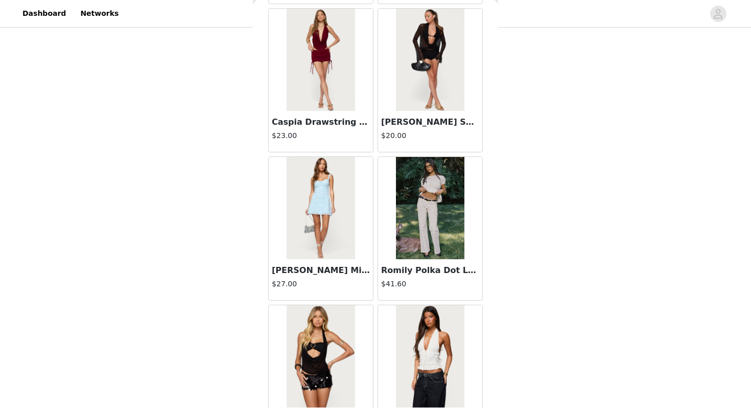
scroll to position [5598, 0]
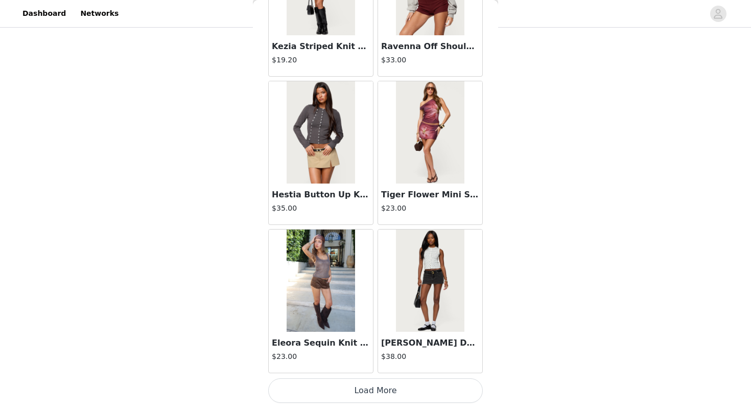
click at [361, 389] on button "Load More" at bounding box center [375, 390] width 214 height 25
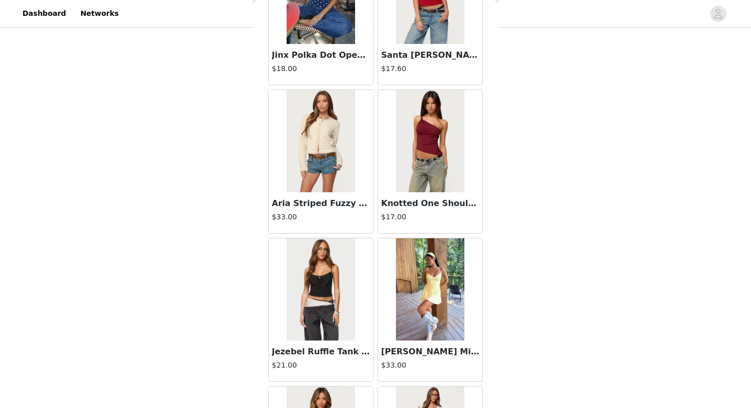
scroll to position [7079, 0]
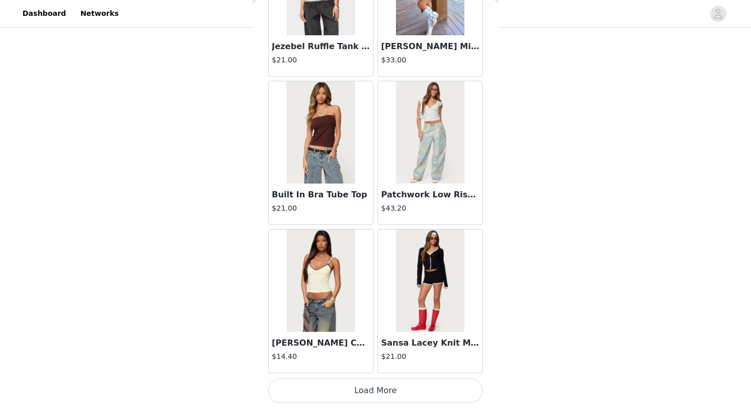
click at [375, 392] on button "Load More" at bounding box center [375, 390] width 214 height 25
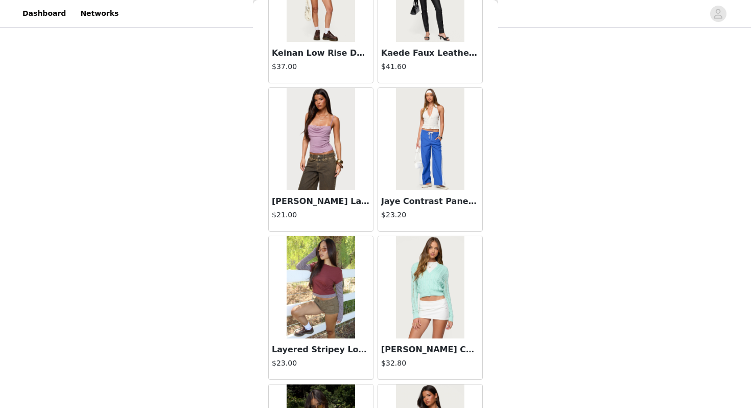
scroll to position [8560, 0]
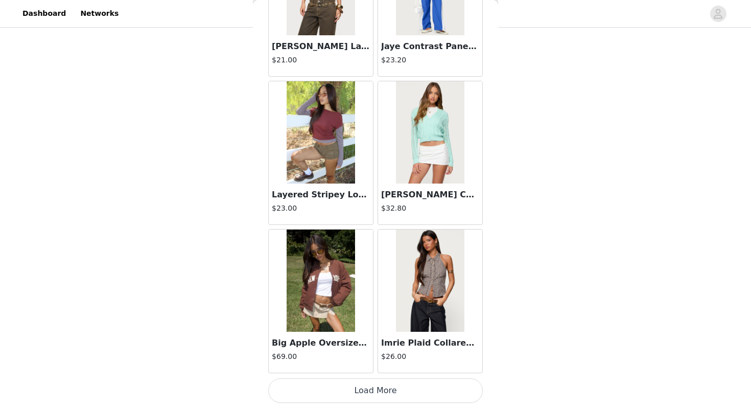
click at [376, 388] on button "Load More" at bounding box center [375, 390] width 214 height 25
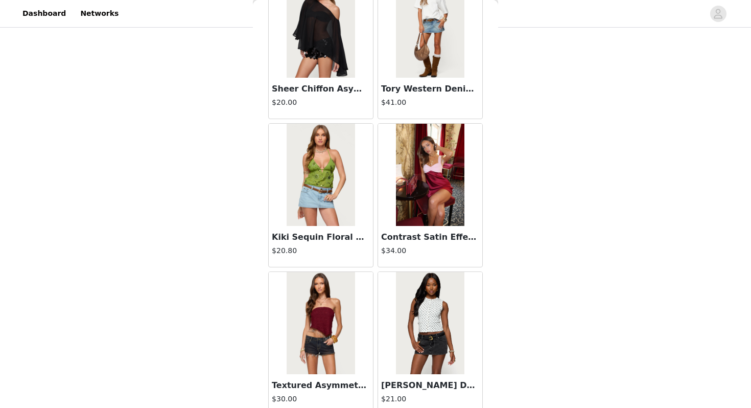
scroll to position [10041, 0]
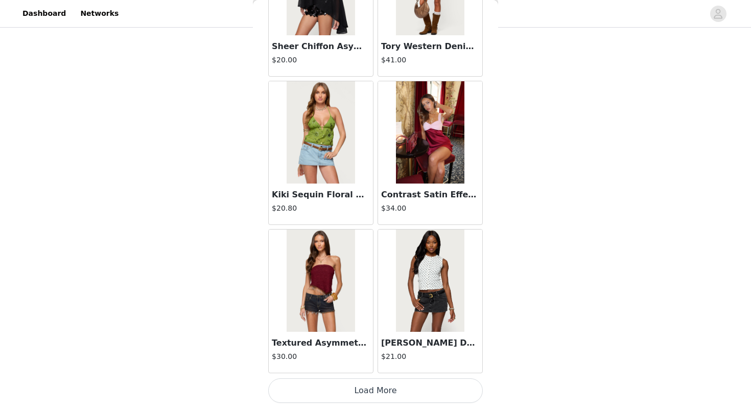
click at [377, 389] on button "Load More" at bounding box center [375, 390] width 214 height 25
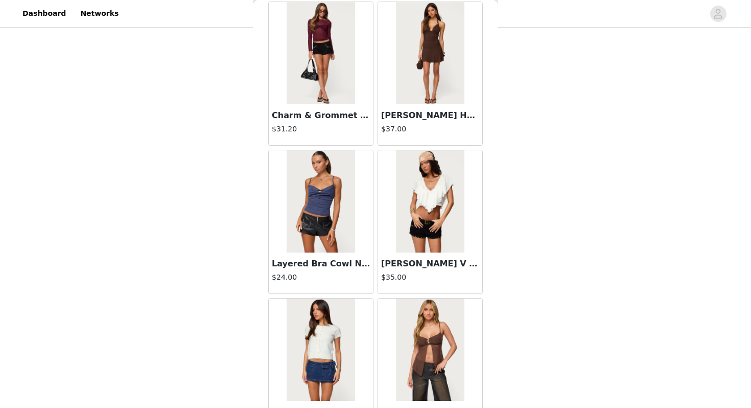
scroll to position [11522, 0]
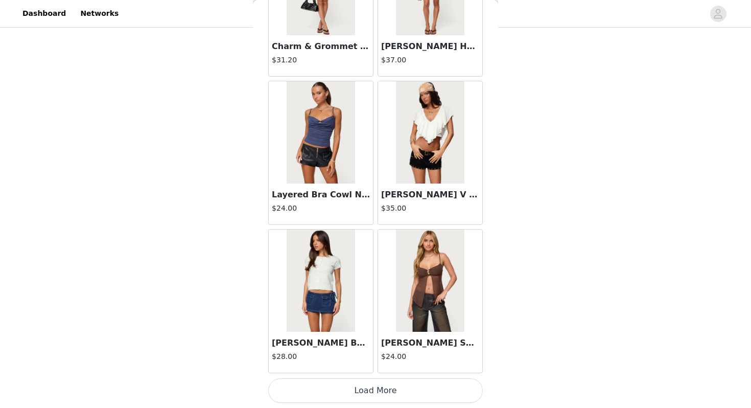
click at [369, 396] on button "Load More" at bounding box center [375, 390] width 214 height 25
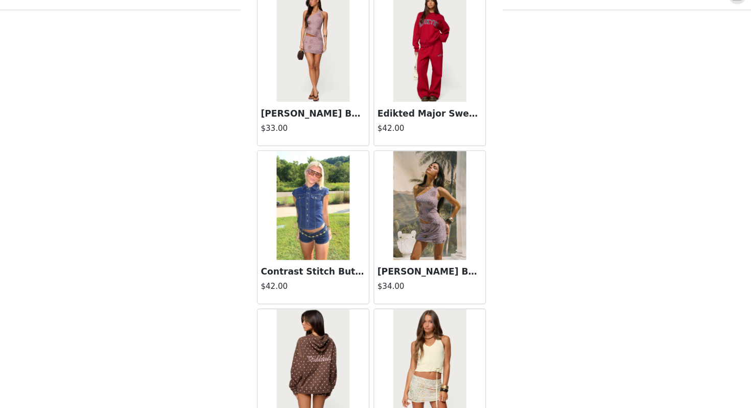
scroll to position [13003, 0]
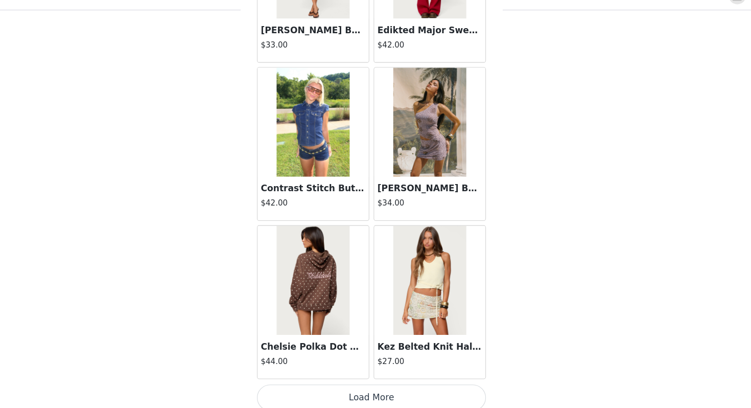
click at [391, 393] on button "Load More" at bounding box center [375, 390] width 214 height 25
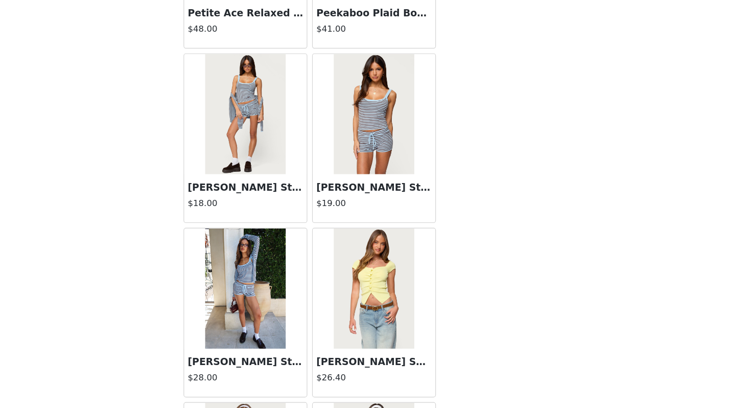
scroll to position [0, 0]
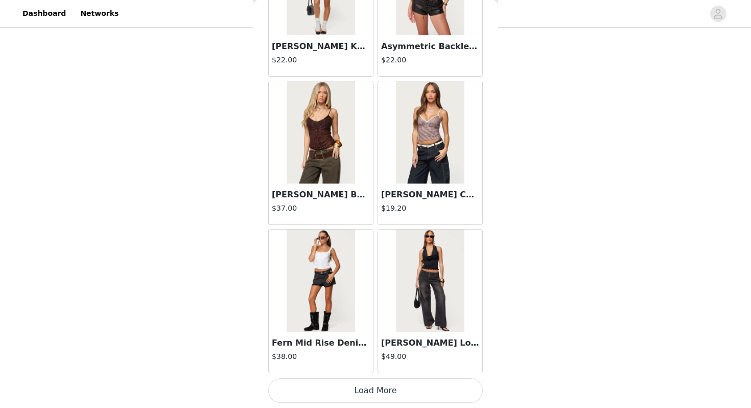
click at [344, 388] on button "Load More" at bounding box center [375, 390] width 214 height 25
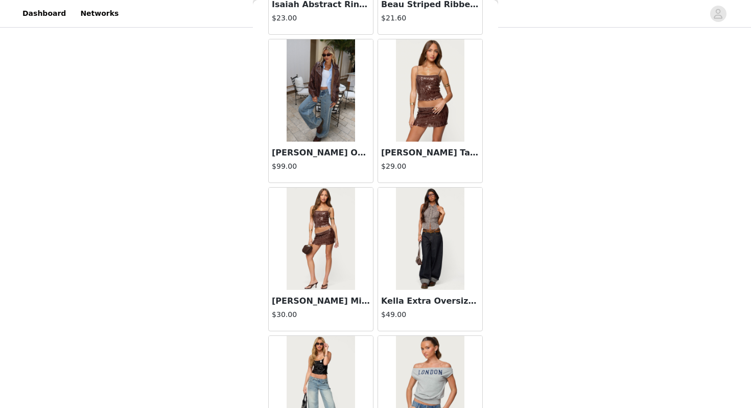
scroll to position [15965, 0]
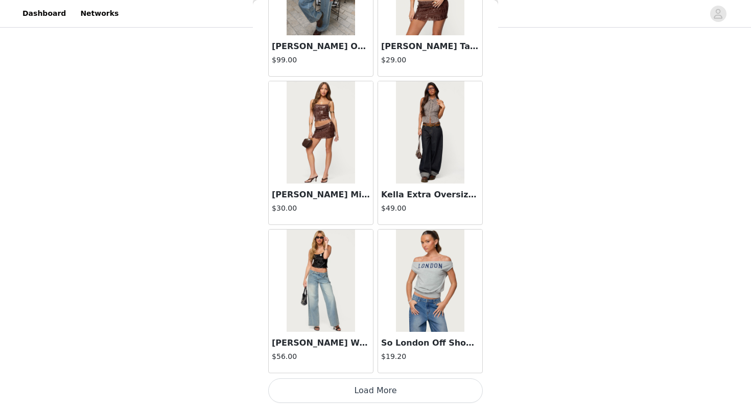
click at [378, 394] on button "Load More" at bounding box center [375, 390] width 214 height 25
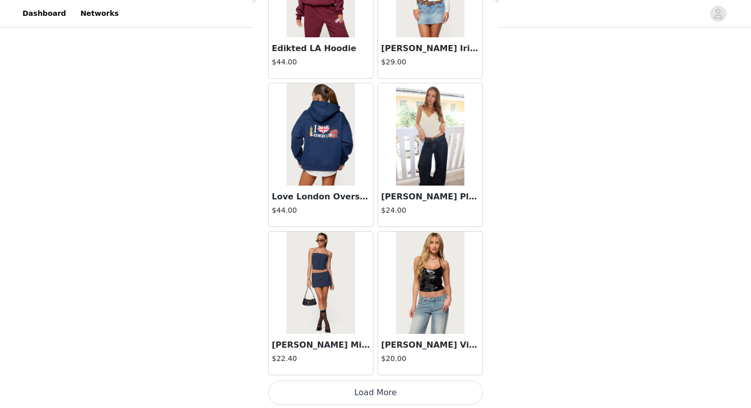
scroll to position [17446, 0]
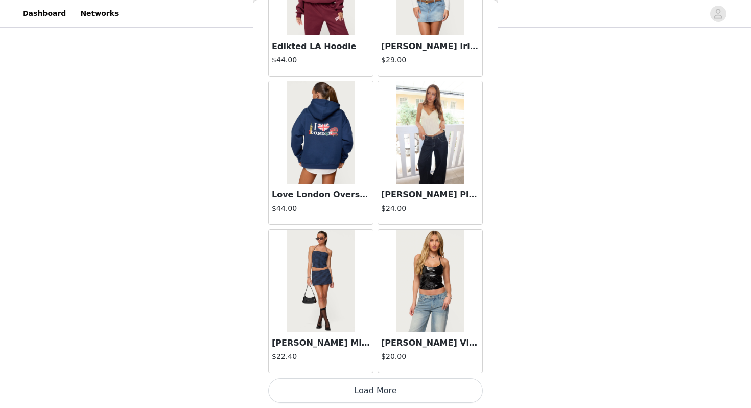
click at [369, 389] on button "Load More" at bounding box center [375, 390] width 214 height 25
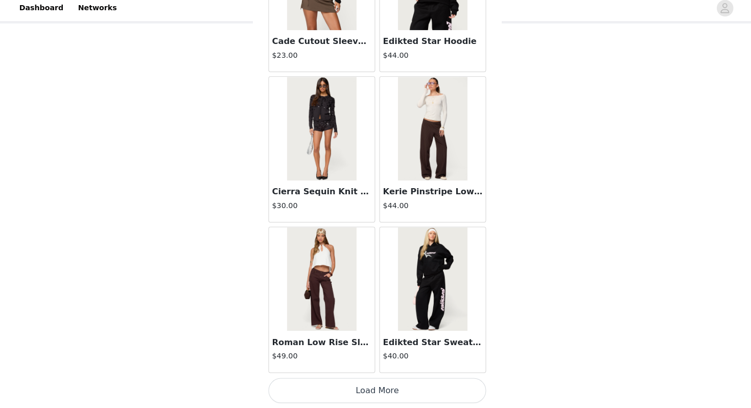
scroll to position [57, 0]
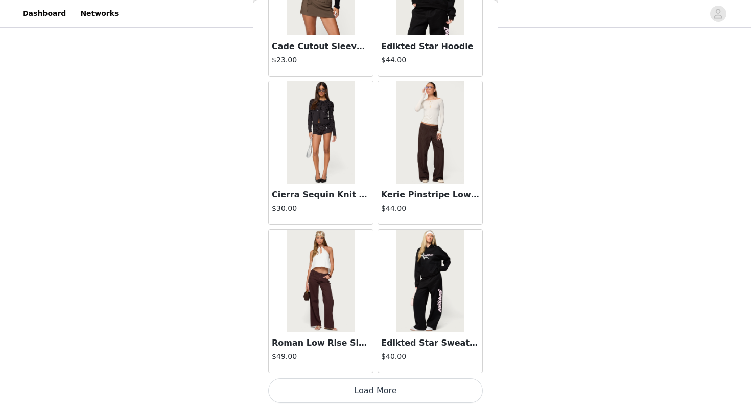
click at [373, 392] on button "Load More" at bounding box center [375, 390] width 214 height 25
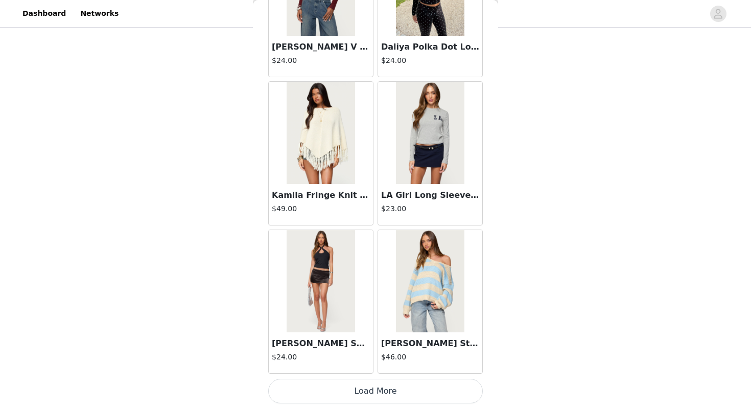
scroll to position [20408, 0]
click at [380, 390] on button "Load More" at bounding box center [375, 390] width 214 height 25
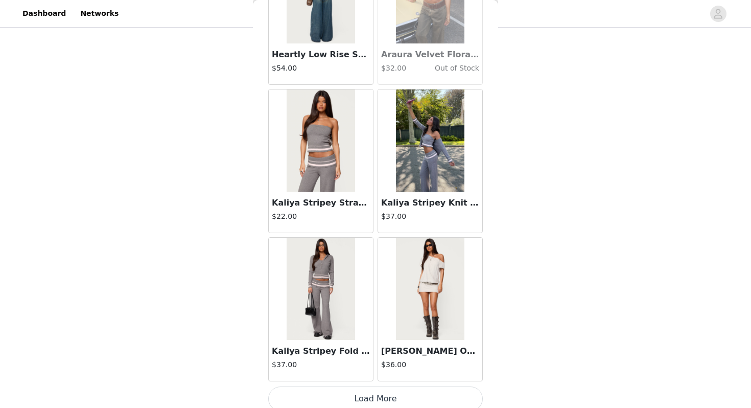
scroll to position [21889, 0]
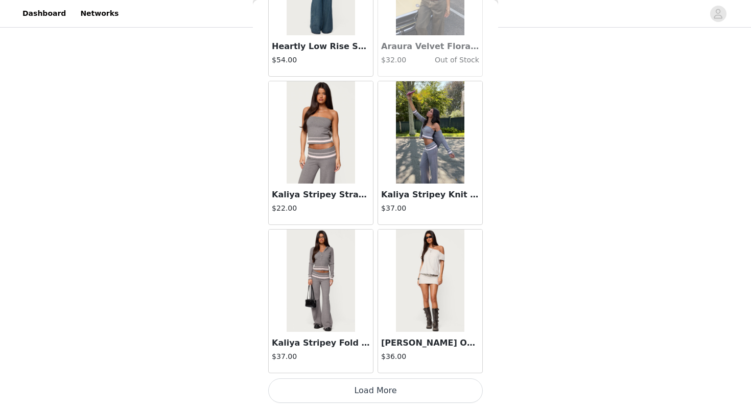
click at [387, 391] on button "Load More" at bounding box center [375, 390] width 214 height 25
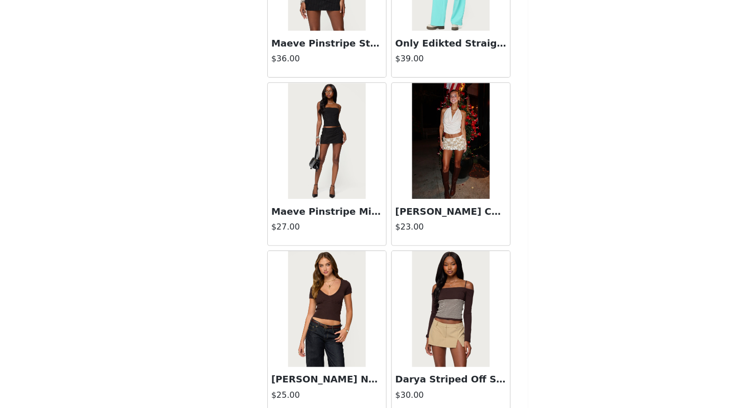
scroll to position [22301, 0]
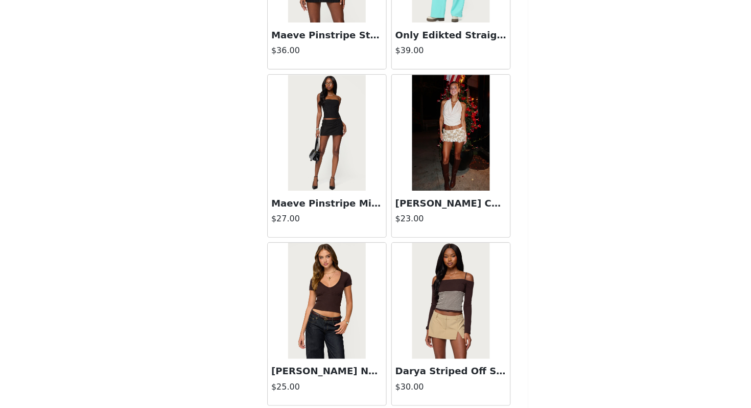
click at [326, 185] on img at bounding box center [320, 165] width 68 height 102
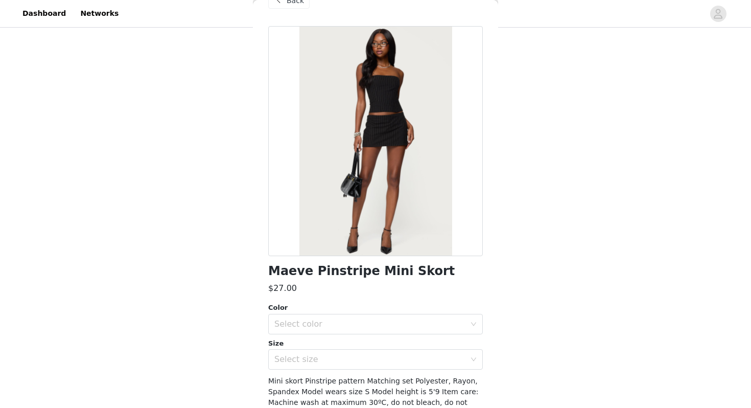
scroll to position [22, 0]
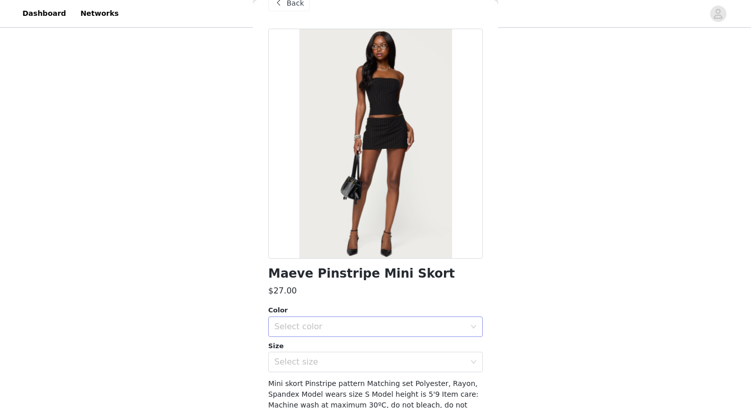
click at [331, 326] on div "Select color" at bounding box center [369, 326] width 191 height 10
click at [326, 349] on li "BLACK" at bounding box center [375, 349] width 214 height 16
click at [326, 362] on div "Select size" at bounding box center [369, 361] width 191 height 10
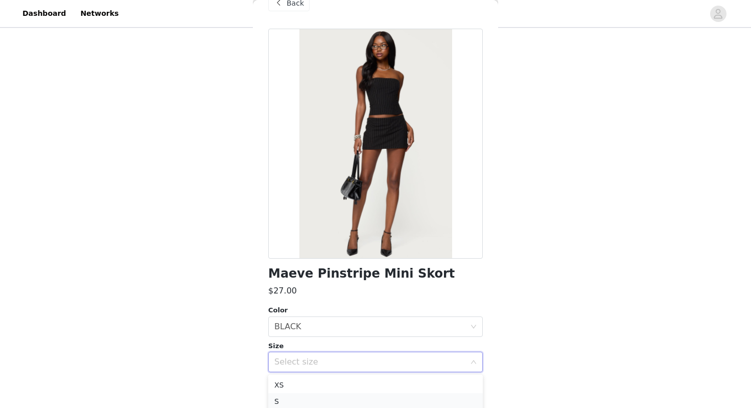
click at [312, 397] on li "S" at bounding box center [375, 401] width 214 height 16
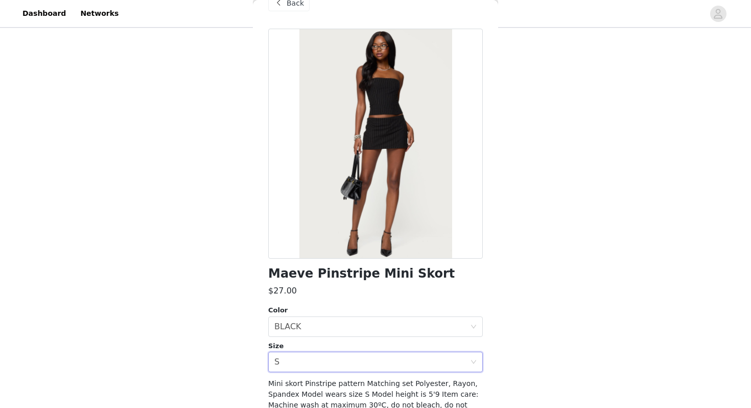
scroll to position [79, 0]
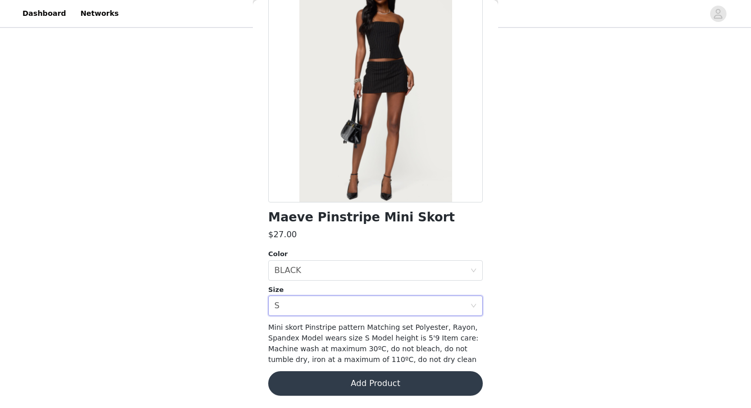
click at [337, 383] on button "Add Product" at bounding box center [375, 383] width 214 height 25
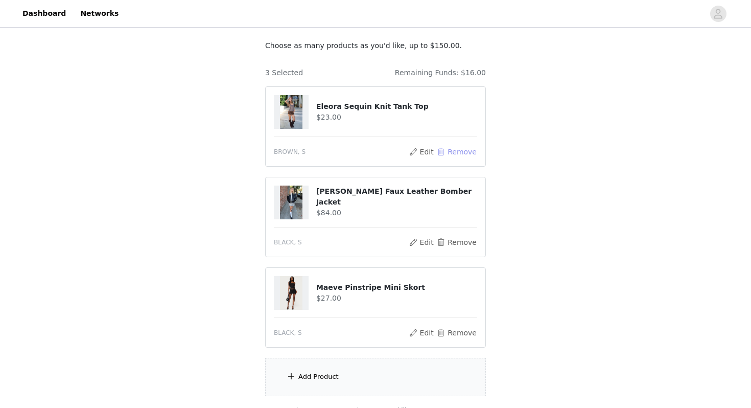
click at [448, 151] on button "Remove" at bounding box center [456, 152] width 41 height 12
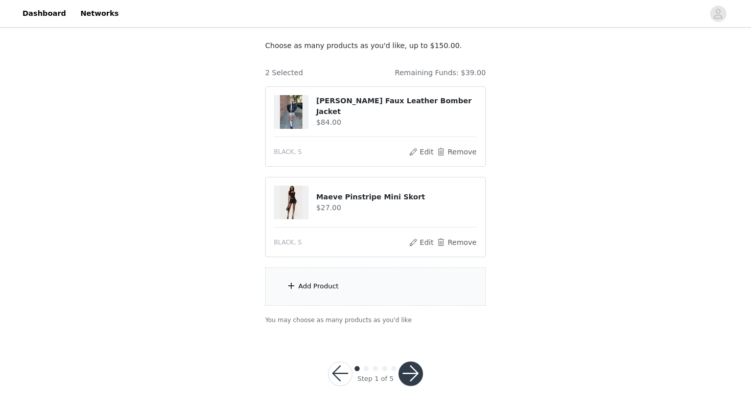
click at [341, 289] on div "Add Product" at bounding box center [375, 286] width 221 height 38
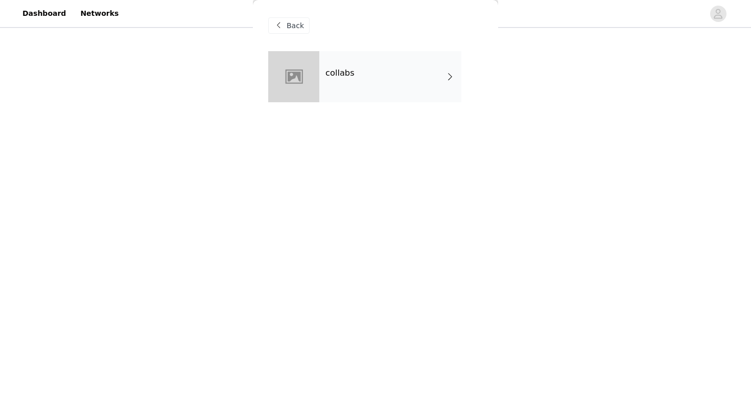
click at [341, 94] on div "collabs" at bounding box center [390, 76] width 142 height 51
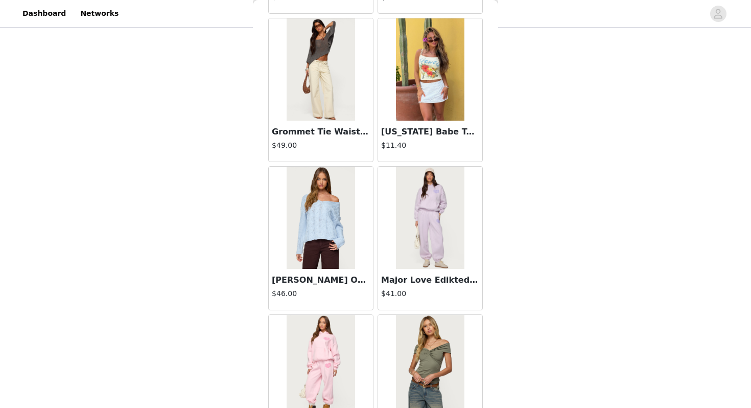
scroll to position [1155, 0]
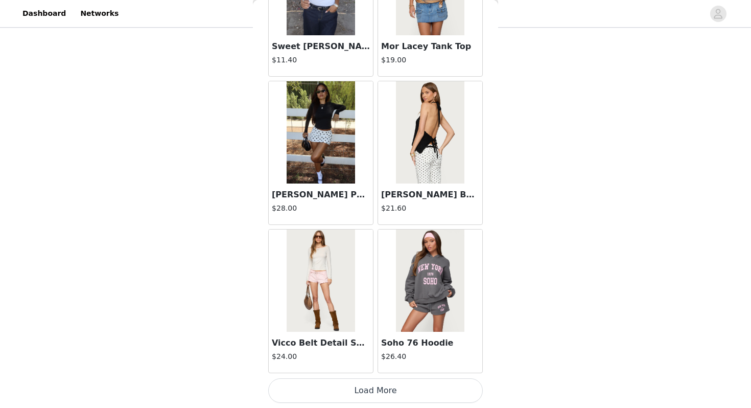
click at [348, 389] on button "Load More" at bounding box center [375, 390] width 214 height 25
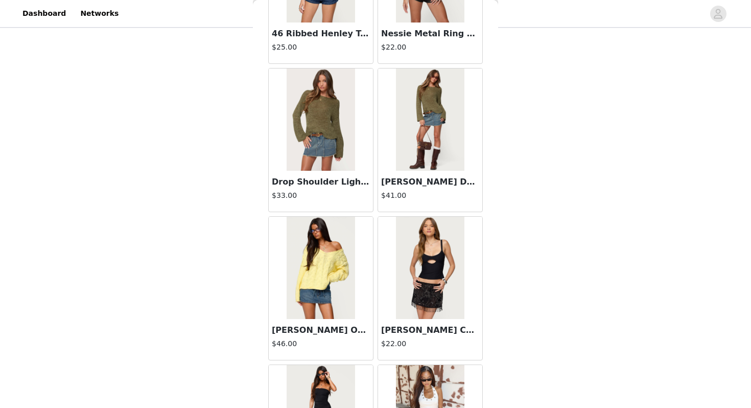
scroll to position [2636, 0]
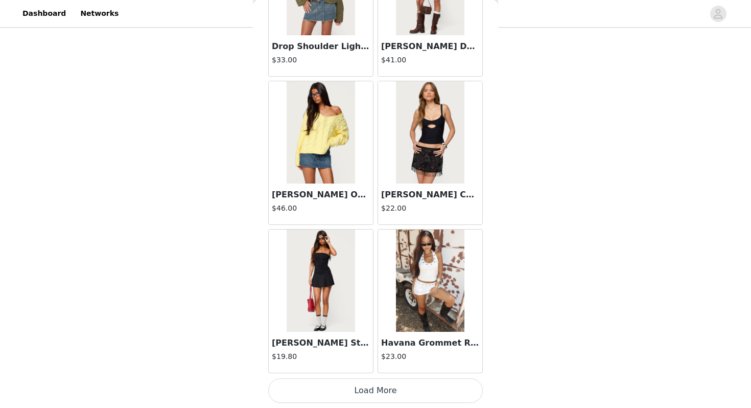
click at [348, 396] on button "Load More" at bounding box center [375, 390] width 214 height 25
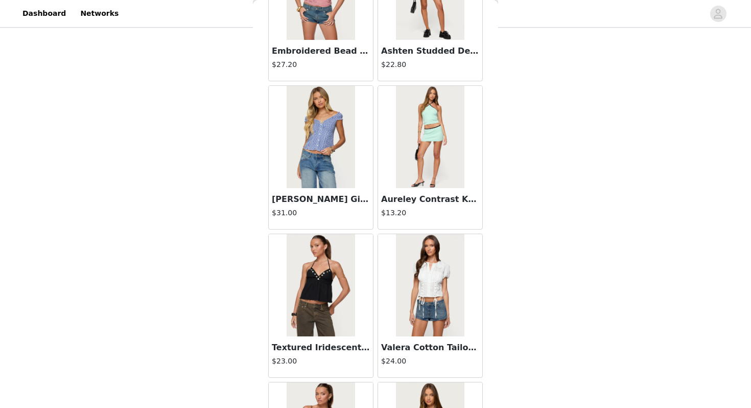
scroll to position [4117, 0]
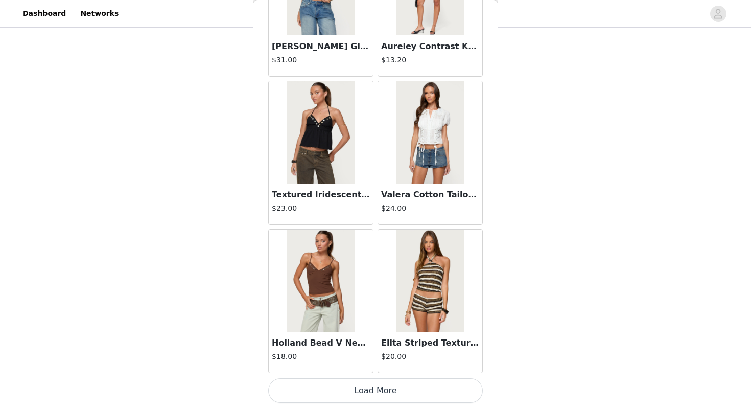
click at [343, 396] on button "Load More" at bounding box center [375, 390] width 214 height 25
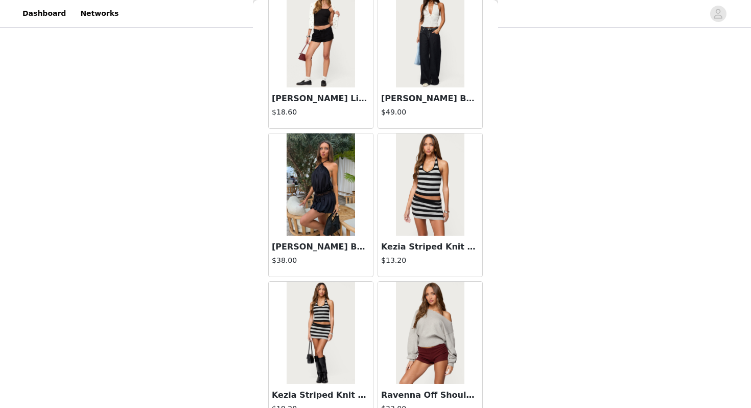
scroll to position [5598, 0]
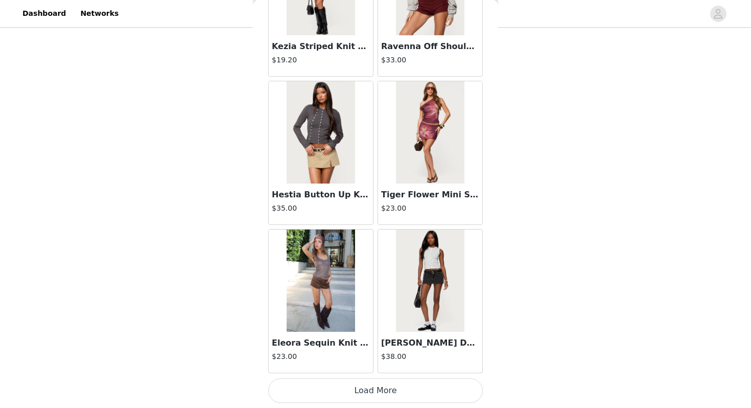
click at [328, 380] on button "Load More" at bounding box center [375, 390] width 214 height 25
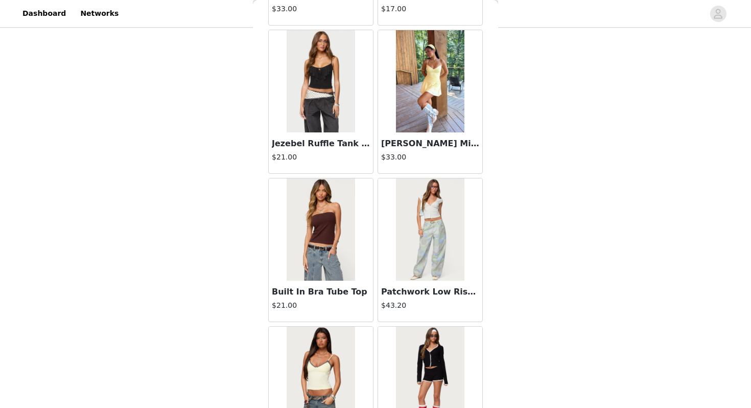
scroll to position [7079, 0]
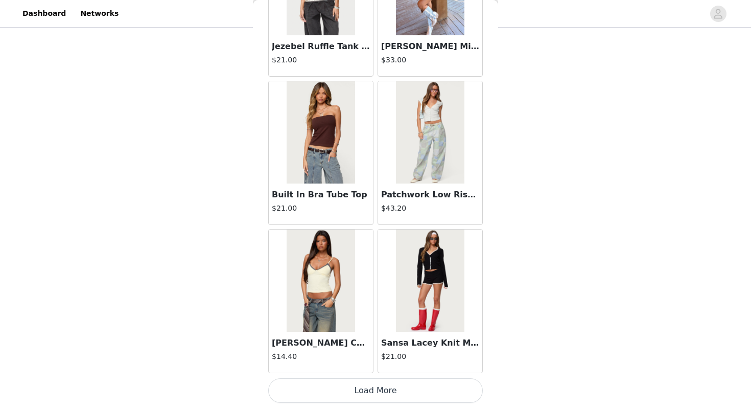
click at [336, 396] on button "Load More" at bounding box center [375, 390] width 214 height 25
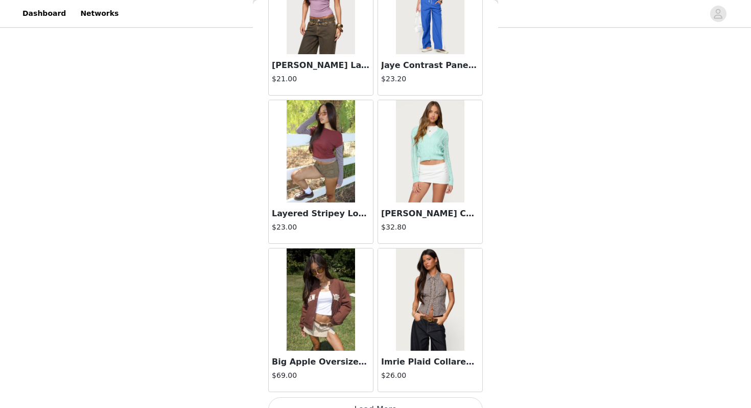
scroll to position [8560, 0]
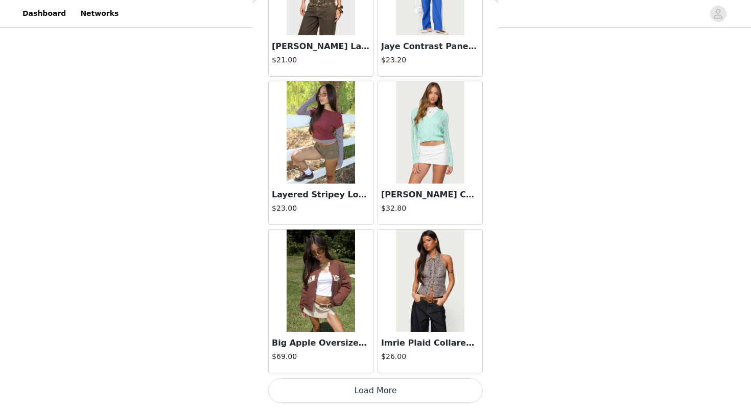
click at [344, 392] on button "Load More" at bounding box center [375, 390] width 214 height 25
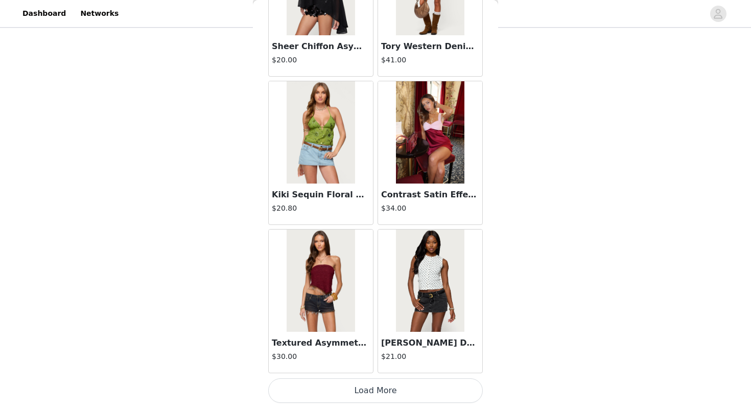
scroll to position [57, 0]
click at [361, 390] on button "Load More" at bounding box center [375, 390] width 214 height 25
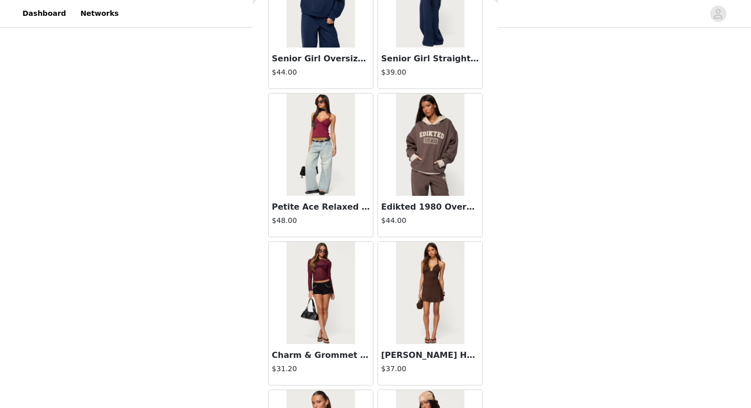
scroll to position [11522, 0]
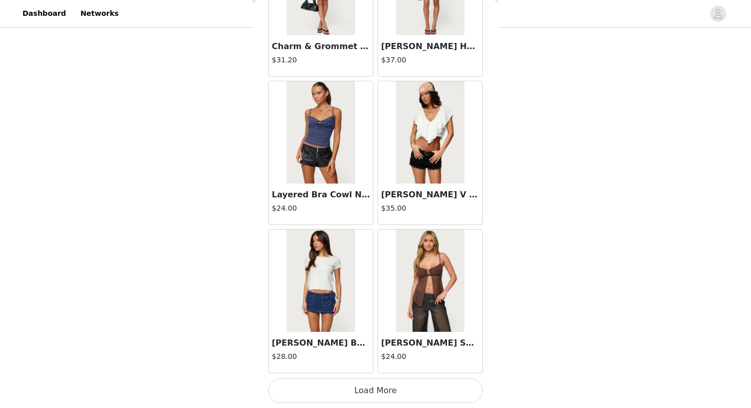
click at [346, 392] on button "Load More" at bounding box center [375, 390] width 214 height 25
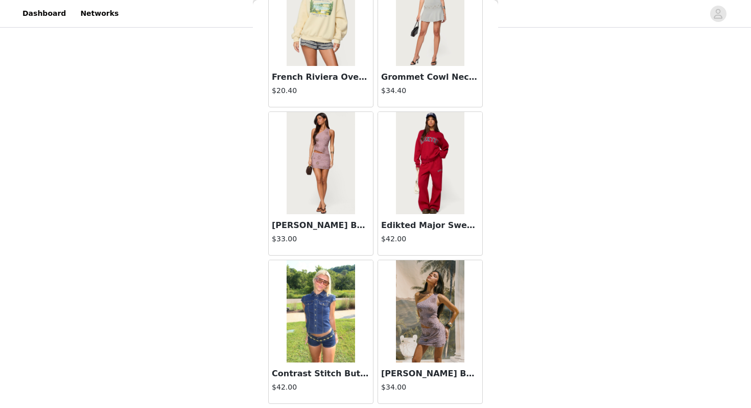
scroll to position [13003, 0]
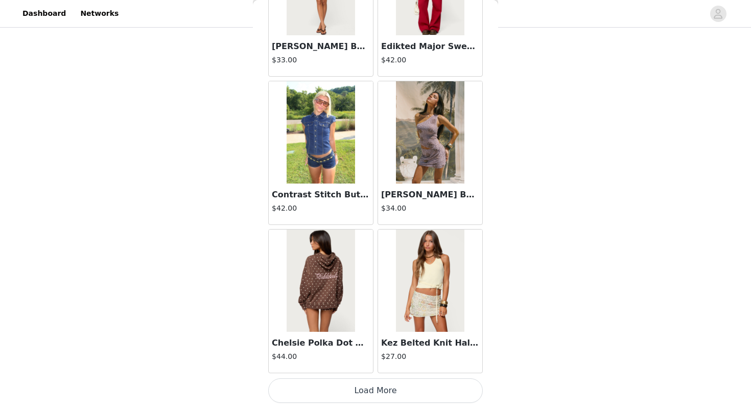
click at [348, 402] on button "Load More" at bounding box center [375, 390] width 214 height 25
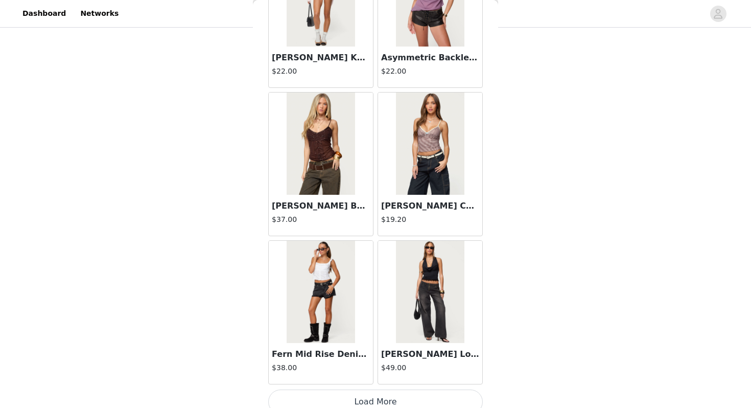
scroll to position [14484, 0]
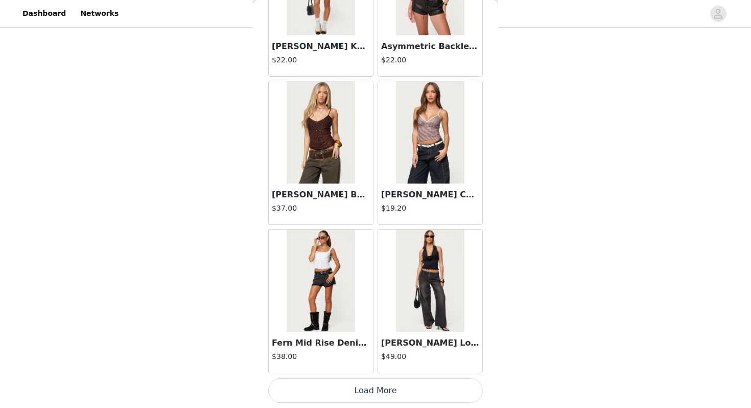
click at [365, 391] on button "Load More" at bounding box center [375, 390] width 214 height 25
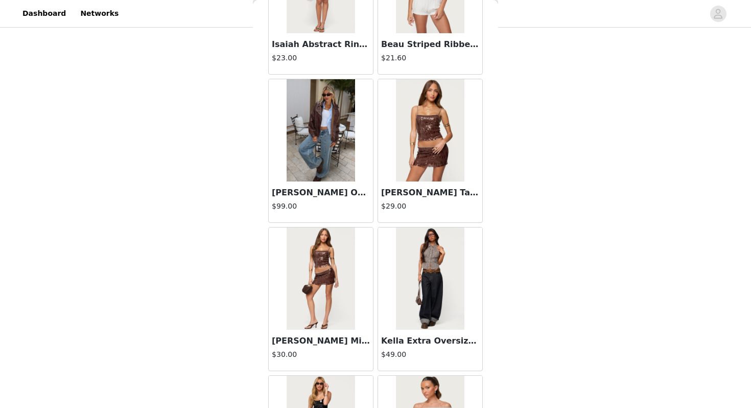
scroll to position [15965, 0]
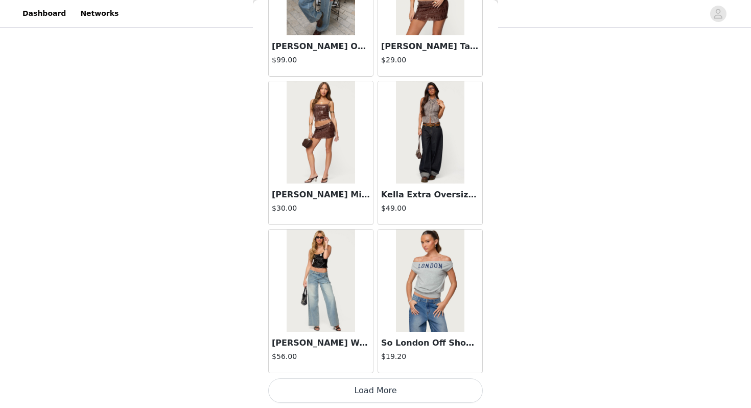
click at [357, 383] on button "Load More" at bounding box center [375, 390] width 214 height 25
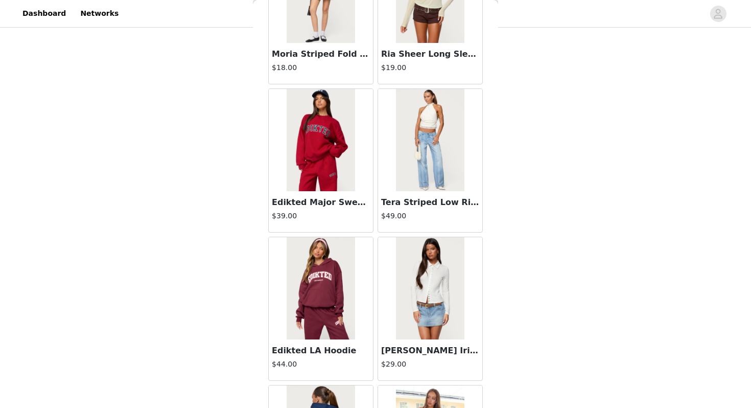
scroll to position [17446, 0]
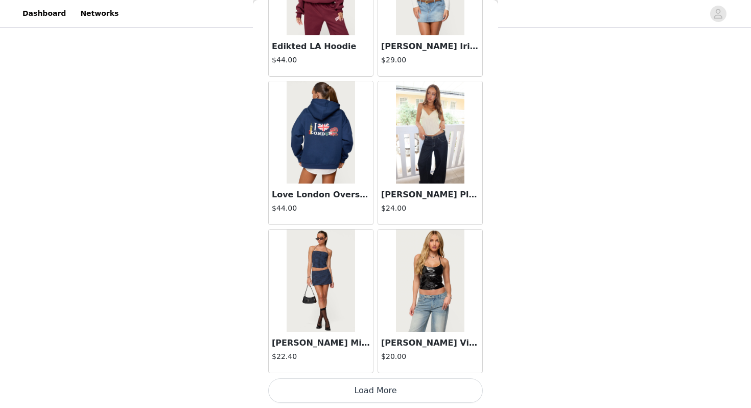
click at [357, 390] on button "Load More" at bounding box center [375, 390] width 214 height 25
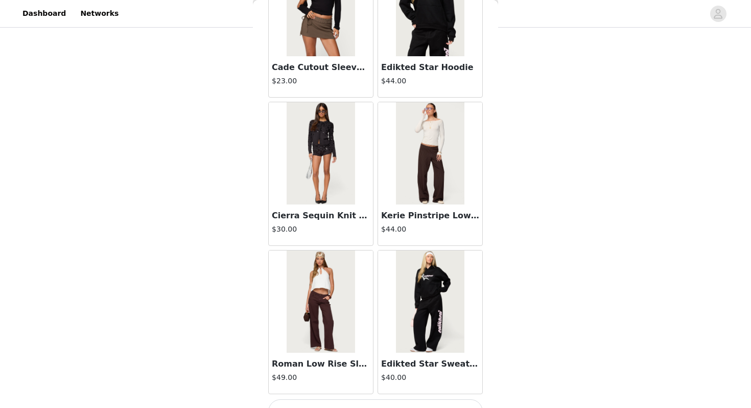
scroll to position [18927, 0]
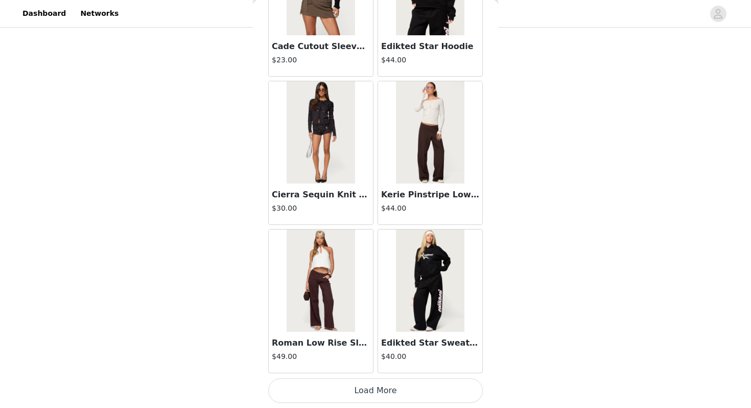
click at [373, 385] on button "Load More" at bounding box center [375, 390] width 214 height 25
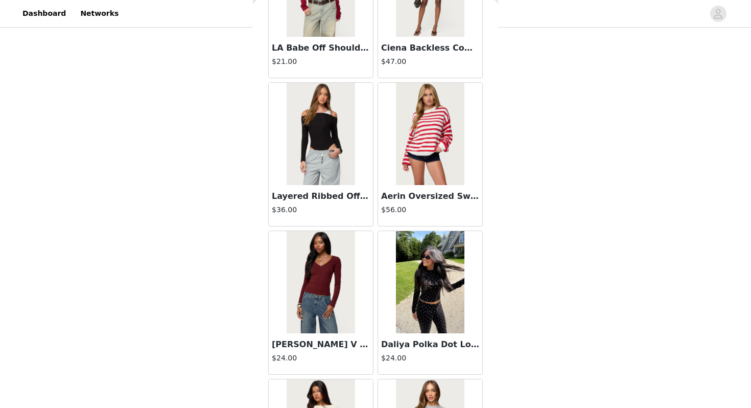
scroll to position [20408, 0]
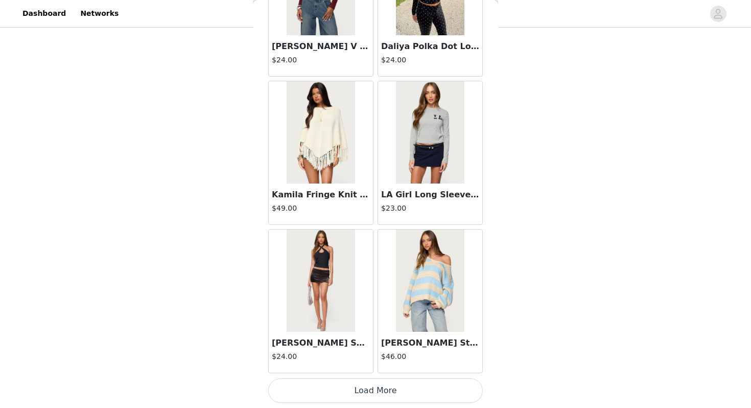
click at [370, 391] on button "Load More" at bounding box center [375, 390] width 214 height 25
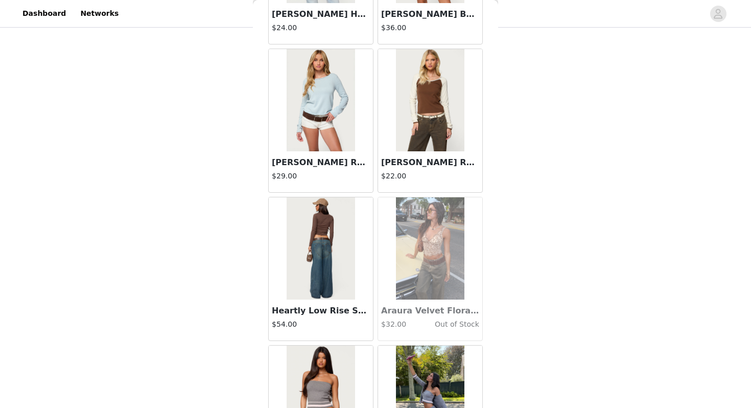
scroll to position [21889, 0]
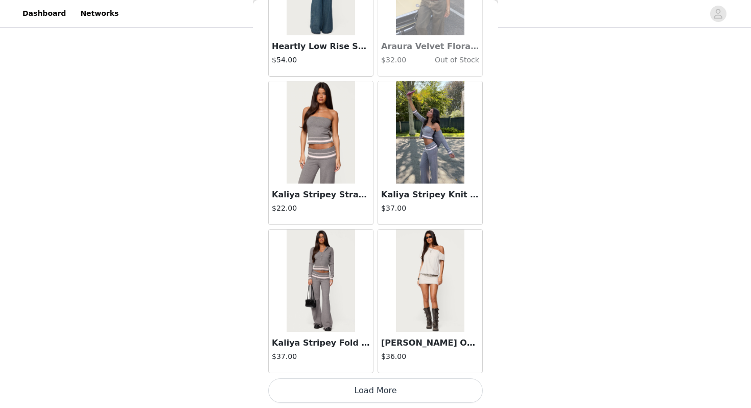
click at [367, 398] on button "Load More" at bounding box center [375, 390] width 214 height 25
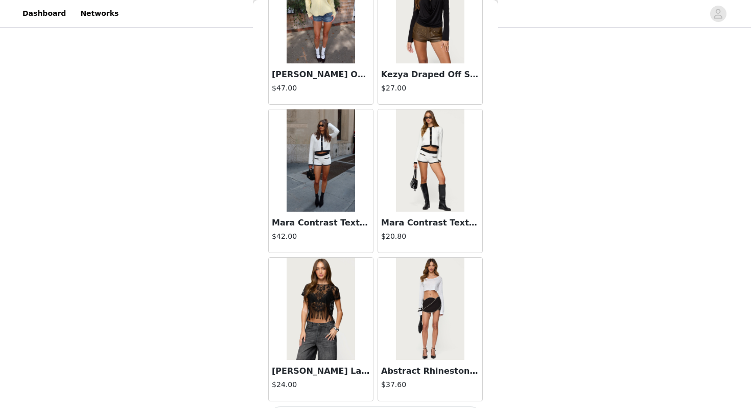
scroll to position [23370, 0]
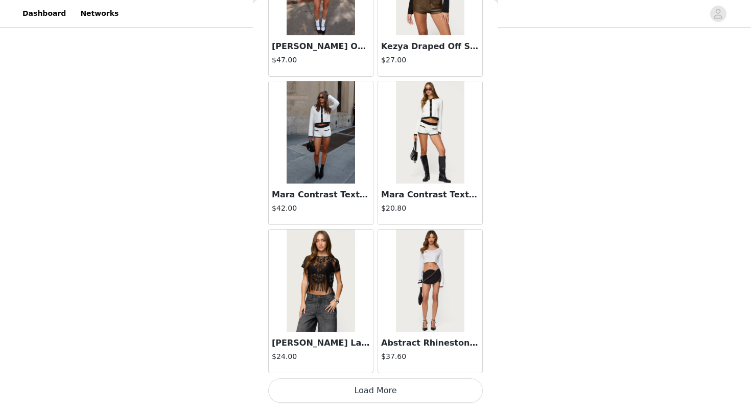
click at [402, 394] on button "Load More" at bounding box center [375, 390] width 214 height 25
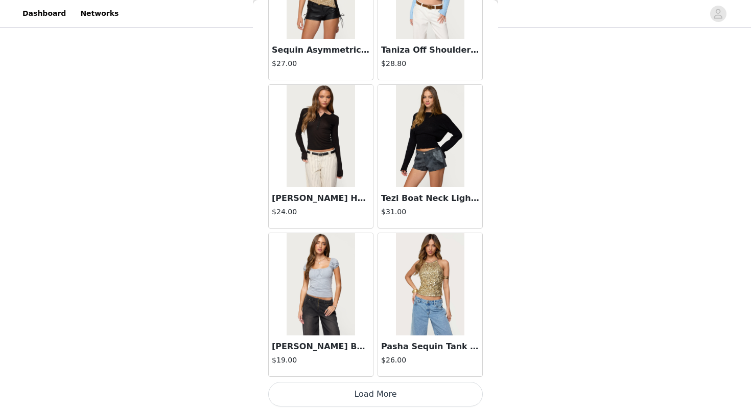
scroll to position [24851, 0]
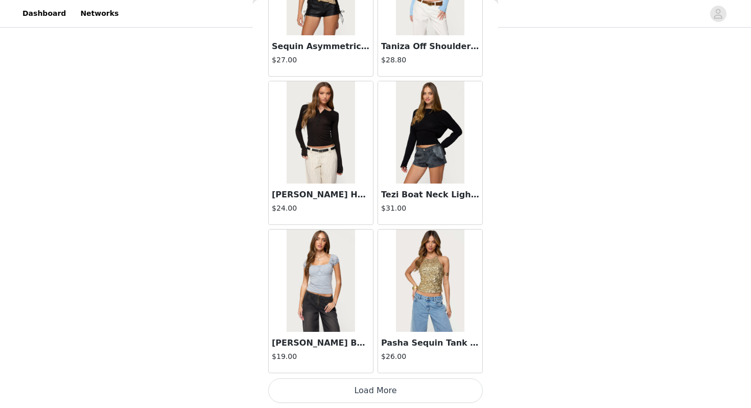
click at [391, 389] on button "Load More" at bounding box center [375, 390] width 214 height 25
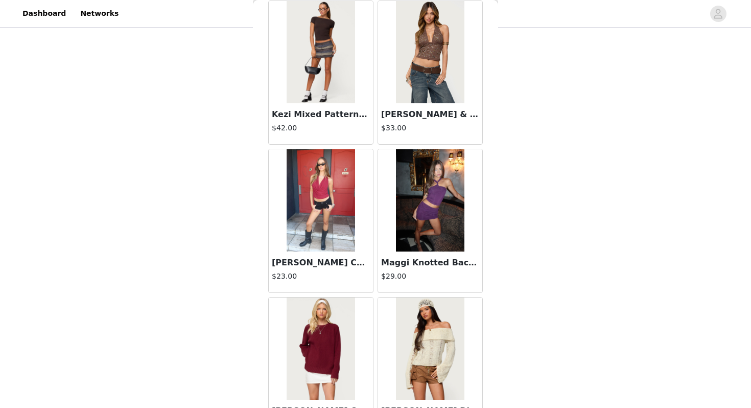
scroll to position [26332, 0]
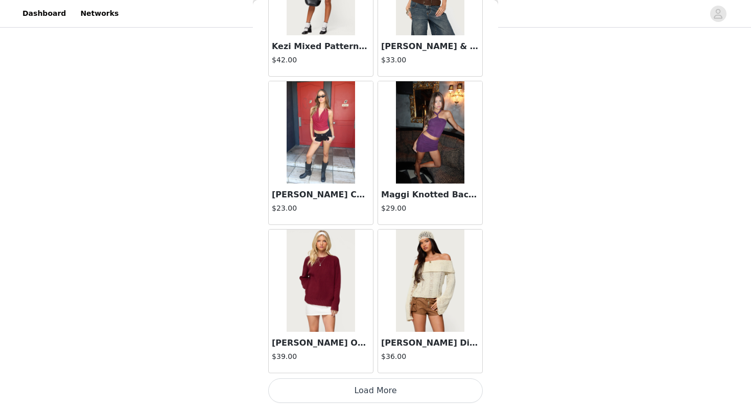
click at [356, 400] on button "Load More" at bounding box center [375, 390] width 214 height 25
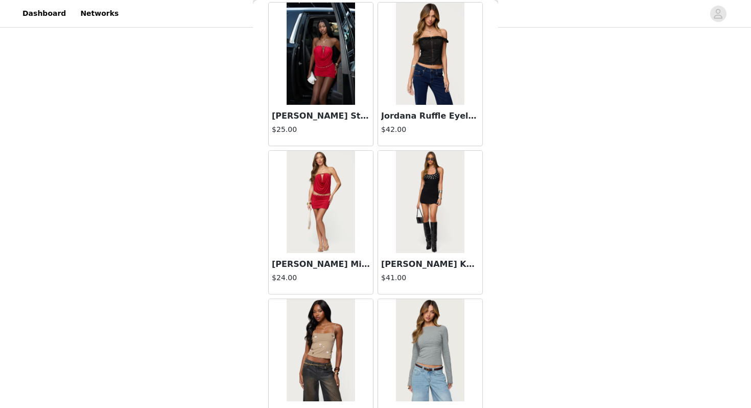
scroll to position [27813, 0]
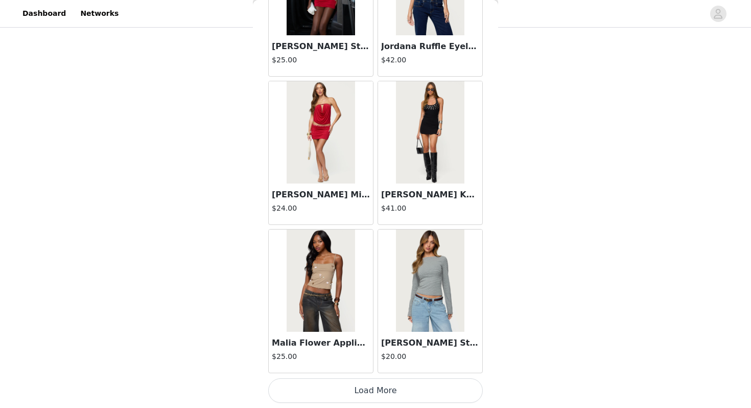
click at [369, 390] on button "Load More" at bounding box center [375, 390] width 214 height 25
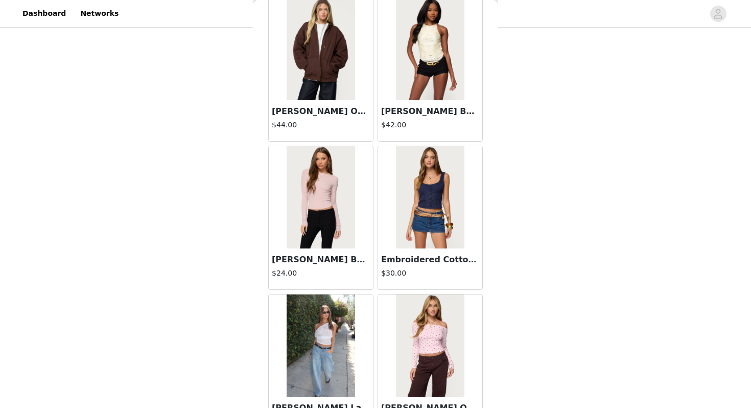
scroll to position [29294, 0]
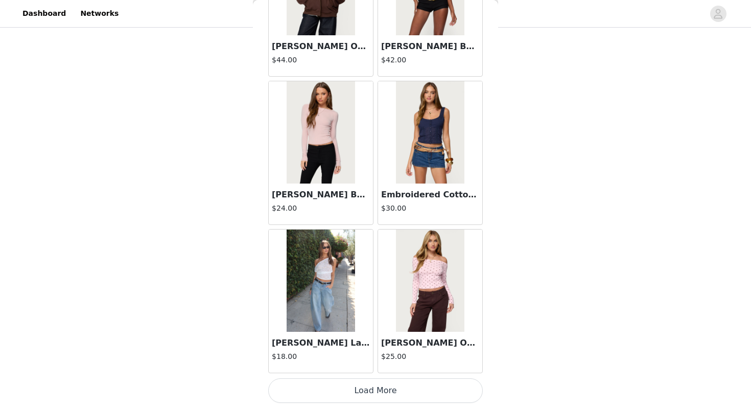
click at [352, 393] on button "Load More" at bounding box center [375, 390] width 214 height 25
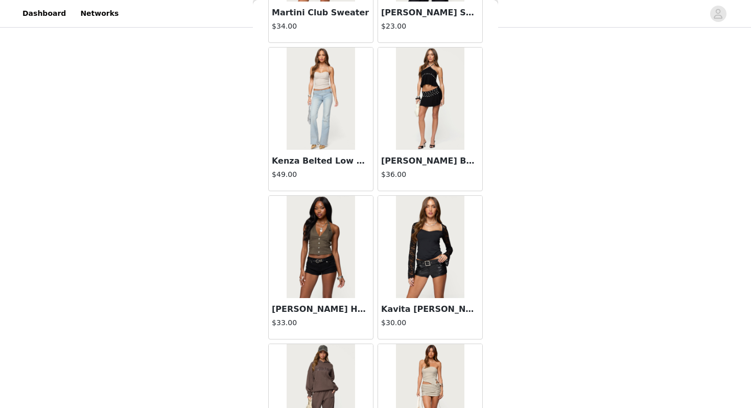
scroll to position [30775, 0]
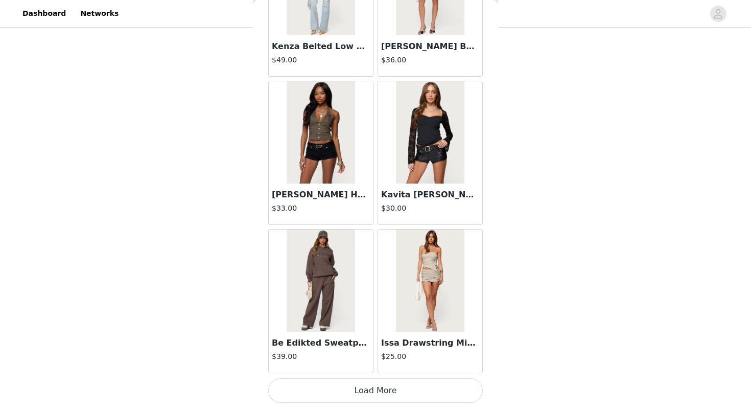
click at [393, 388] on button "Load More" at bounding box center [375, 390] width 214 height 25
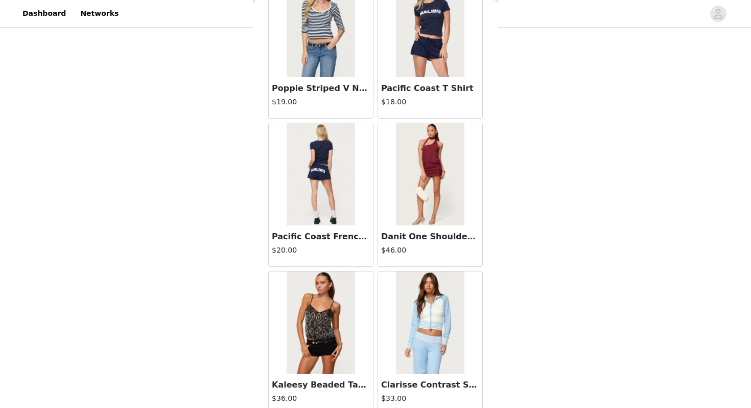
scroll to position [32256, 0]
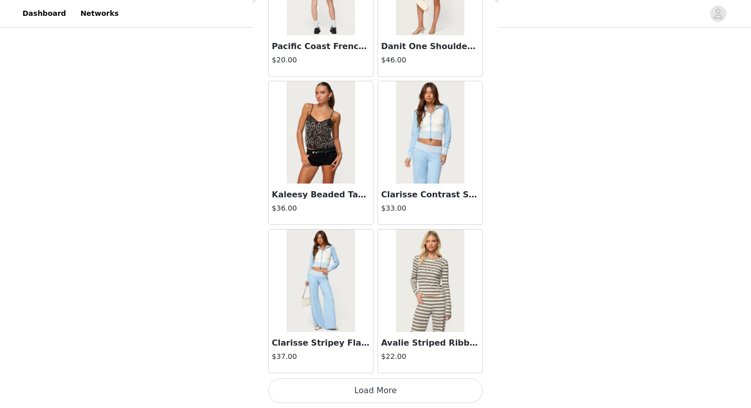
click at [374, 386] on button "Load More" at bounding box center [375, 390] width 214 height 25
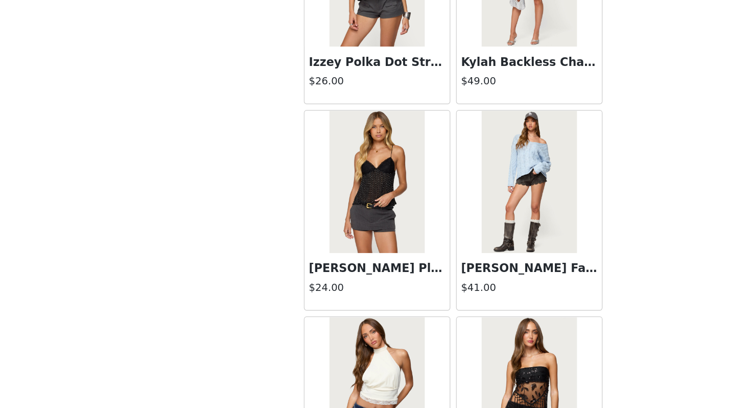
scroll to position [33117, 0]
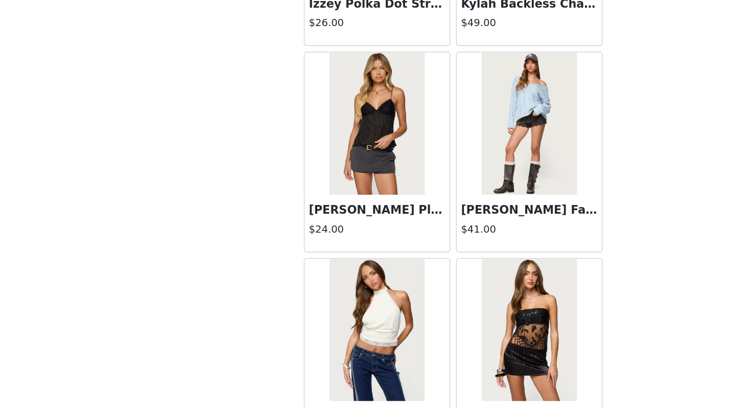
click at [320, 203] on img at bounding box center [320, 159] width 68 height 102
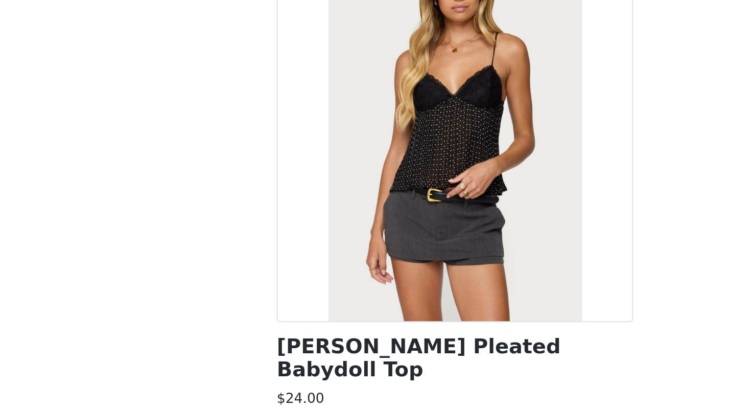
scroll to position [57, 0]
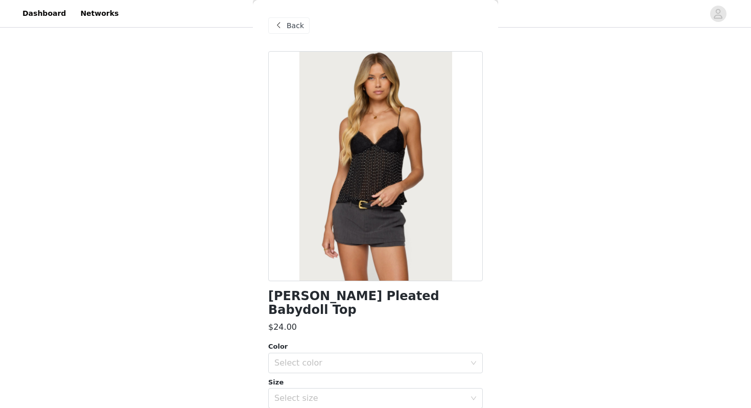
click at [294, 27] on span "Back" at bounding box center [294, 25] width 17 height 11
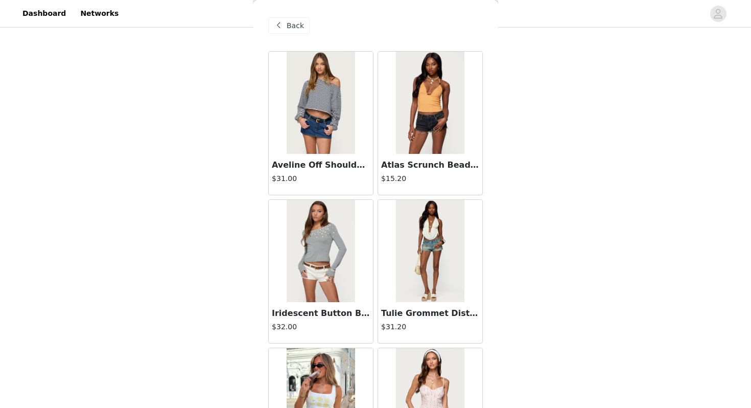
click at [324, 116] on img at bounding box center [320, 103] width 68 height 102
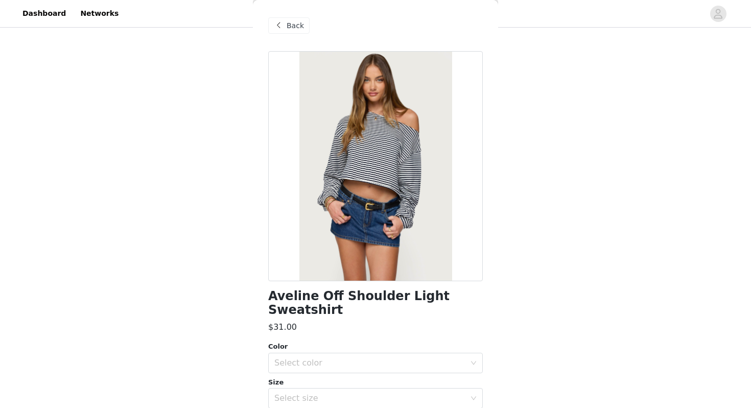
click at [292, 24] on span "Back" at bounding box center [294, 25] width 17 height 11
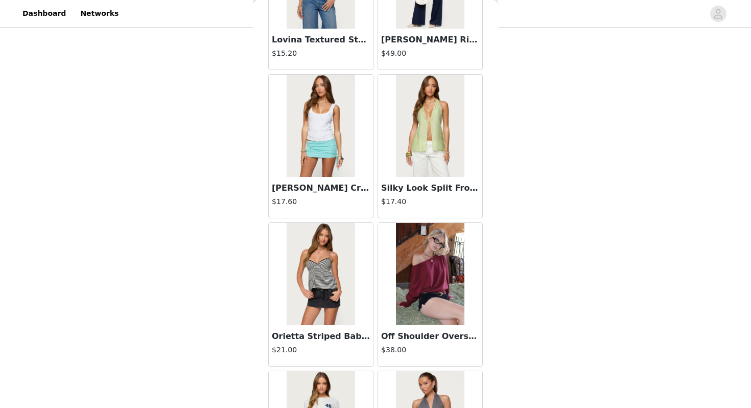
scroll to position [2169, 0]
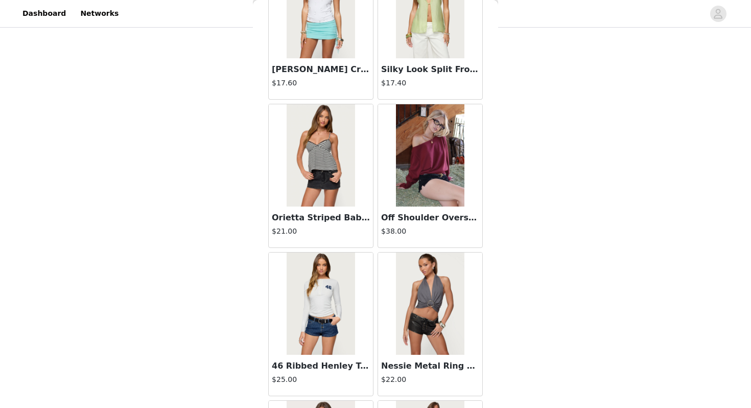
click at [432, 181] on img at bounding box center [430, 155] width 68 height 102
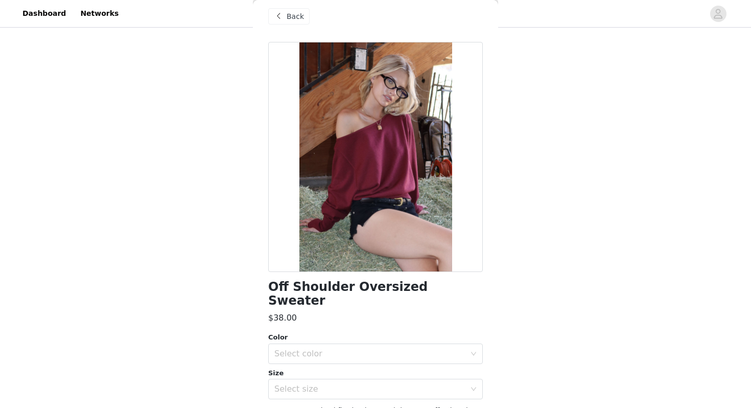
scroll to position [1, 0]
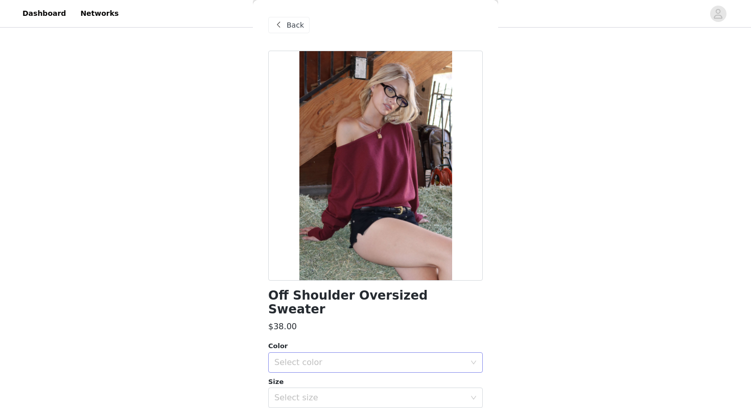
click at [336, 357] on div "Select color" at bounding box center [369, 362] width 191 height 10
click at [332, 369] on li "BURGUNDY" at bounding box center [375, 371] width 214 height 16
click at [330, 392] on div "Select size" at bounding box center [369, 397] width 191 height 10
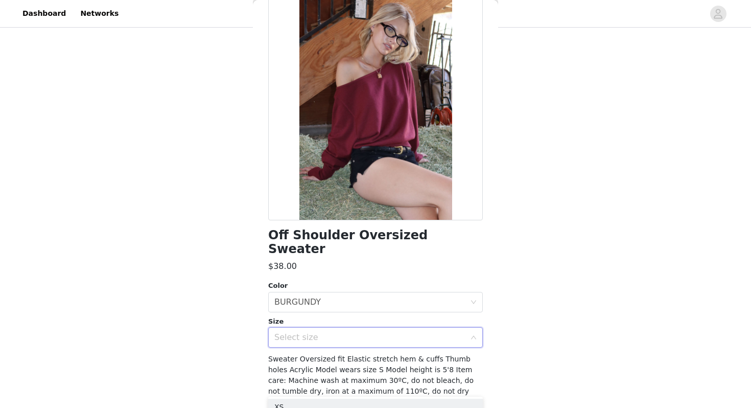
scroll to position [62, 0]
click at [319, 327] on div "Select size" at bounding box center [372, 335] width 196 height 19
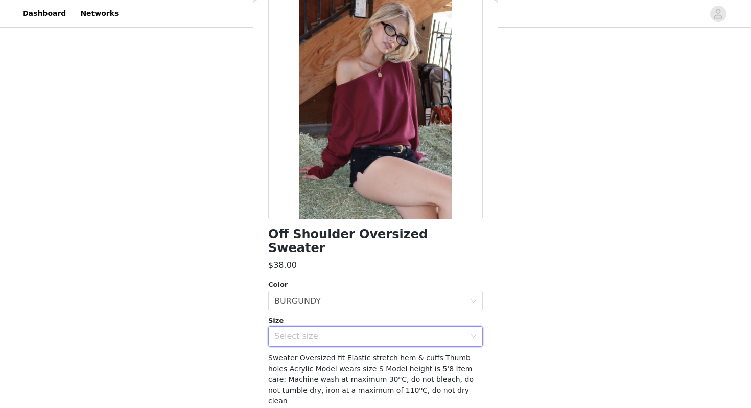
click at [318, 331] on div "Select size" at bounding box center [369, 336] width 191 height 10
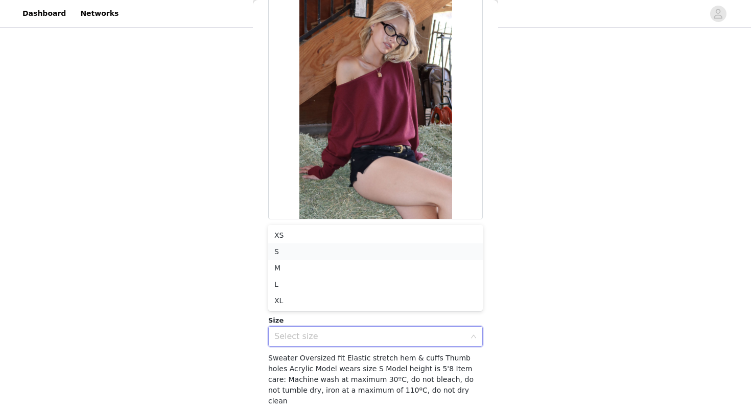
click at [299, 246] on li "S" at bounding box center [375, 251] width 214 height 16
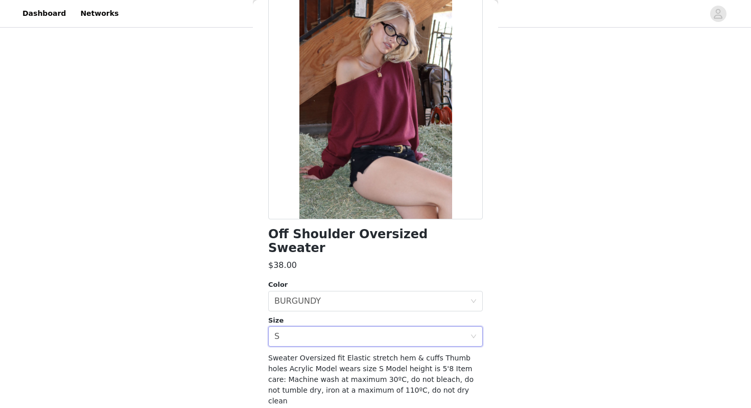
scroll to position [79, 0]
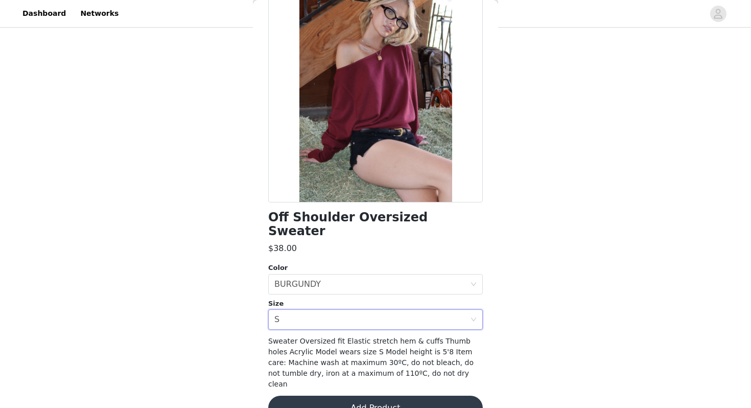
click at [361, 395] on button "Add Product" at bounding box center [375, 407] width 214 height 25
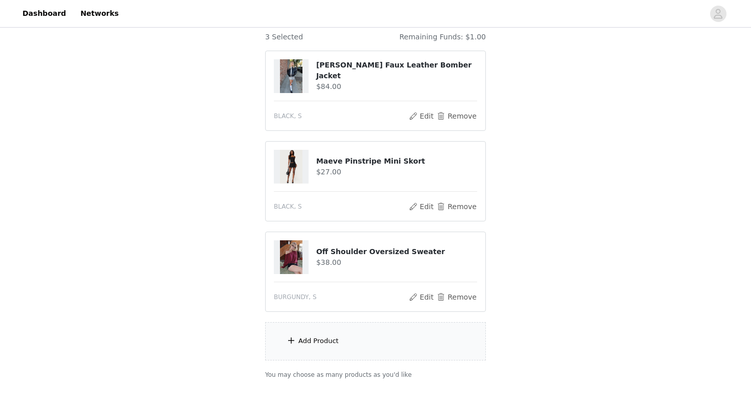
scroll to position [148, 0]
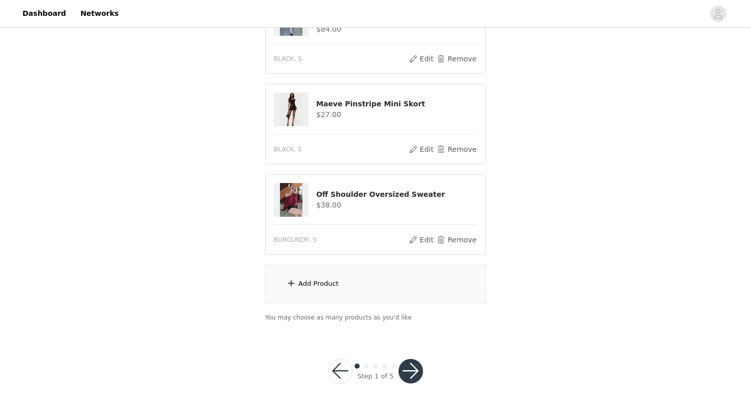
click at [408, 373] on button "button" at bounding box center [410, 371] width 25 height 25
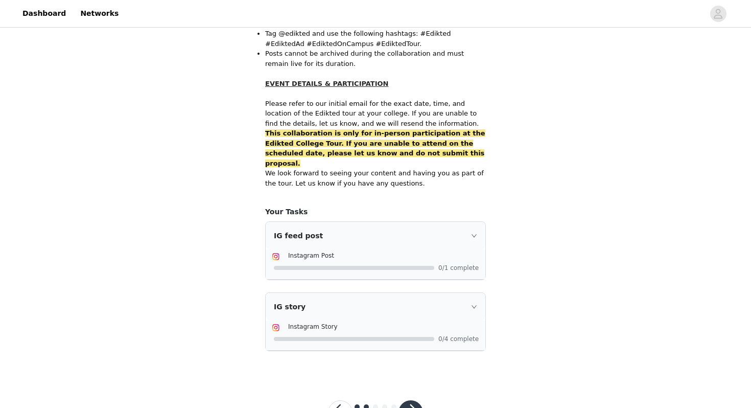
scroll to position [648, 0]
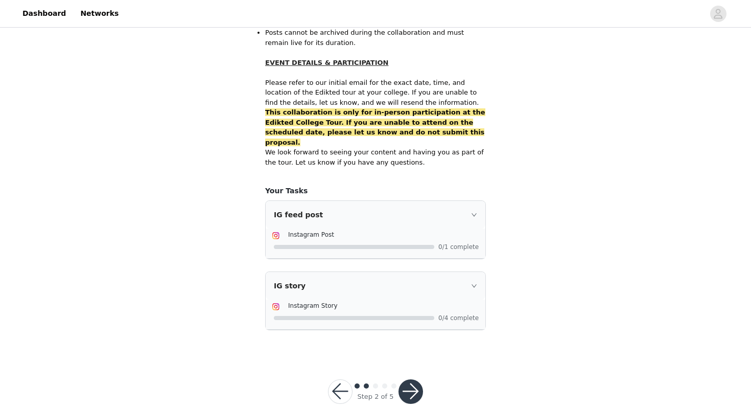
click at [405, 379] on button "button" at bounding box center [410, 391] width 25 height 25
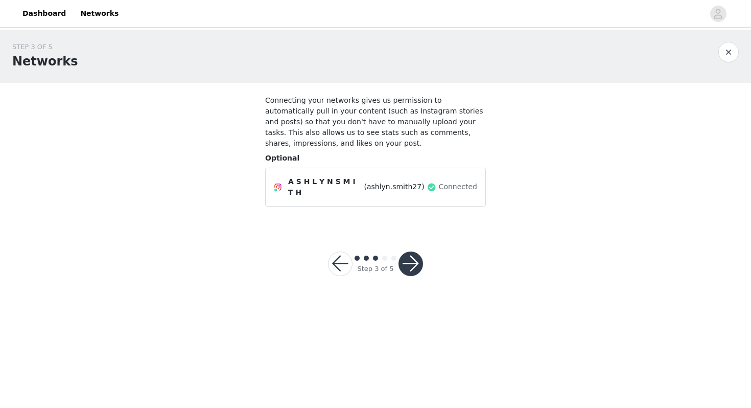
click at [410, 259] on button "button" at bounding box center [410, 263] width 25 height 25
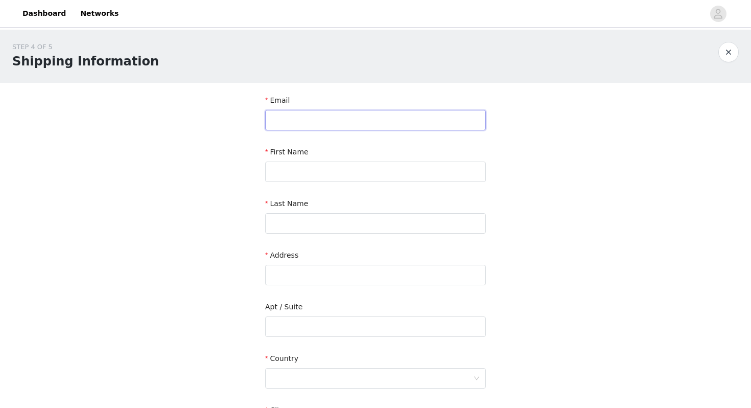
click at [337, 118] on input "text" at bounding box center [375, 120] width 221 height 20
type input "ashlyn.marie297@gmail.com"
type input "Ashlyn"
type input "Smith"
type input "2977 Coppergrove Dr NE"
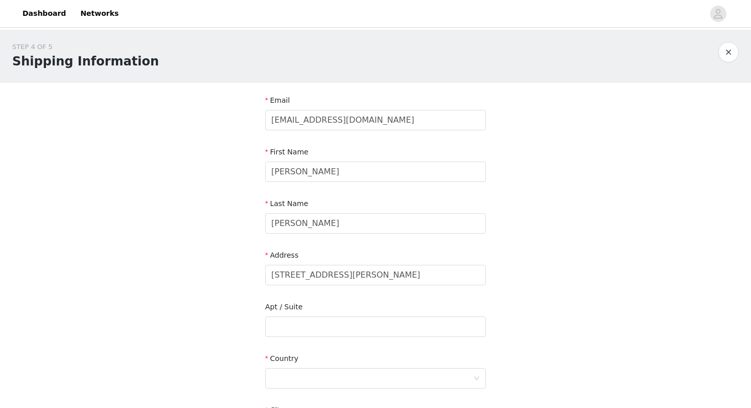
type input "Grand Rapids"
type input "49525-3136"
type input "6163283422"
click at [358, 278] on input "2977 Coppergrove Dr NE" at bounding box center [375, 275] width 221 height 20
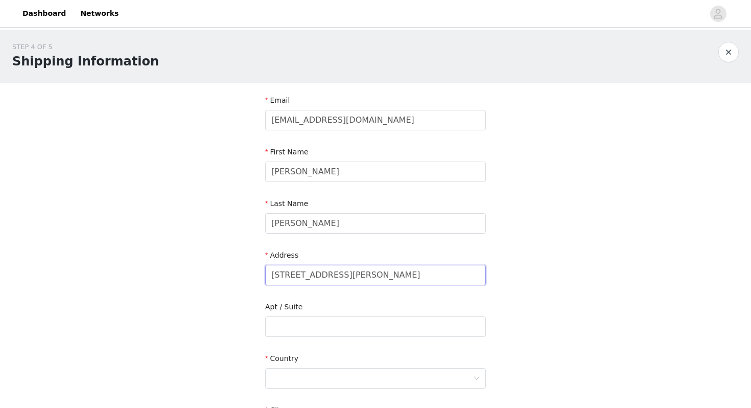
click at [358, 278] on input "2977 Coppergrove Dr NE" at bounding box center [375, 275] width 221 height 20
type input "500 Maple St"
click at [315, 327] on input "text" at bounding box center [375, 326] width 221 height 20
type input "Scott Hall-118"
click at [304, 383] on div at bounding box center [372, 377] width 202 height 19
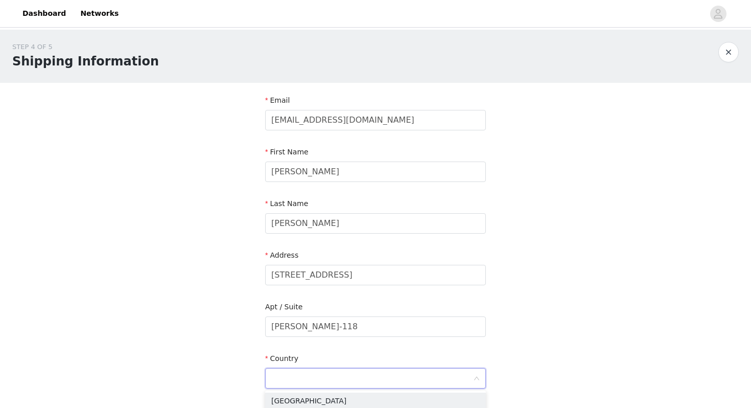
scroll to position [28, 0]
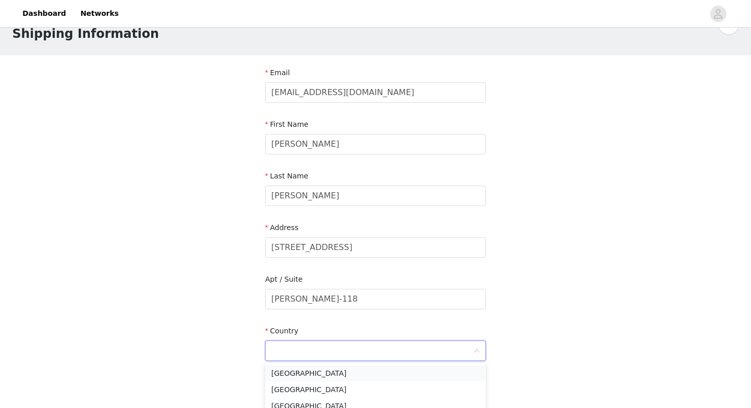
click at [304, 375] on li "United States" at bounding box center [375, 373] width 221 height 16
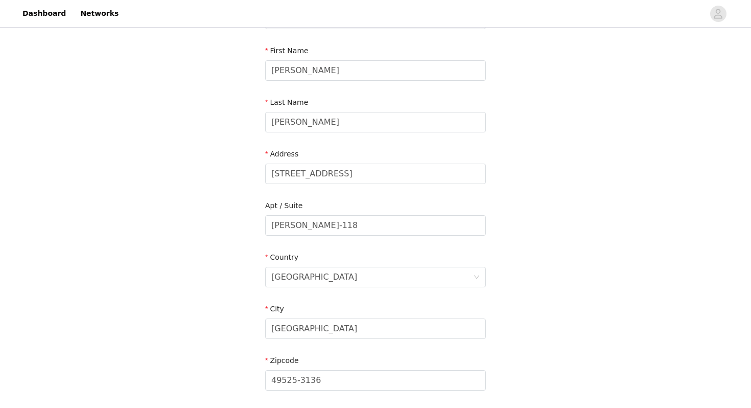
scroll to position [102, 0]
click at [319, 329] on input "Grand Rapids" at bounding box center [375, 328] width 221 height 20
type input "Oxford"
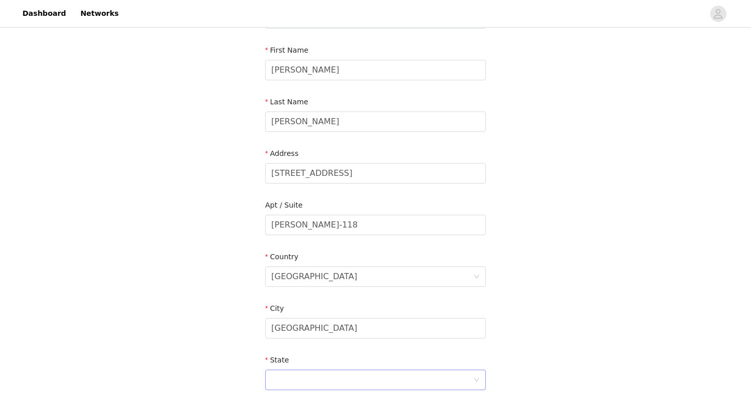
click at [303, 376] on div at bounding box center [372, 379] width 202 height 19
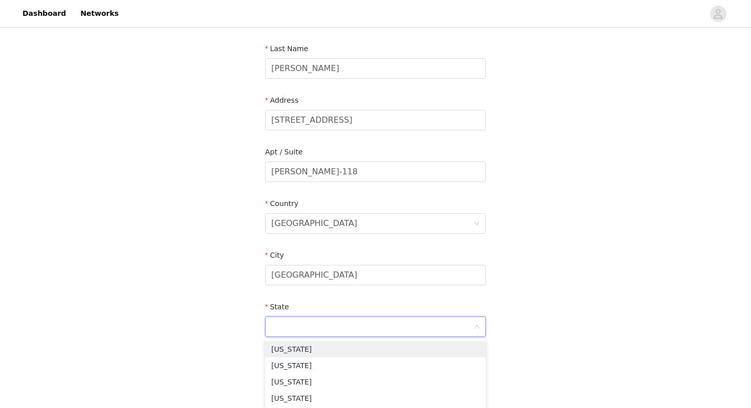
scroll to position [156, 0]
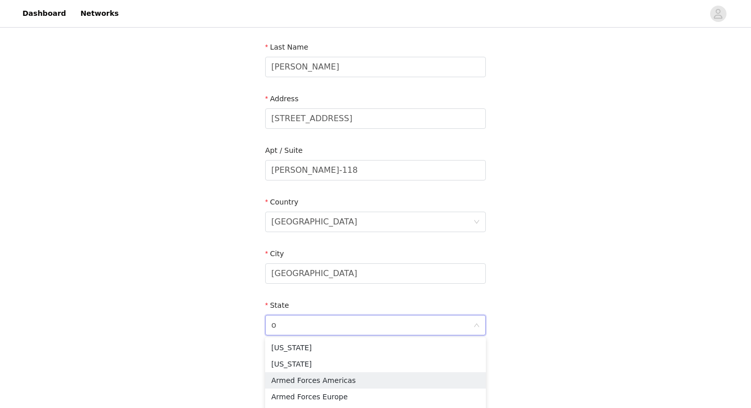
type input "oh"
click at [309, 345] on li "Ohio" at bounding box center [375, 347] width 221 height 16
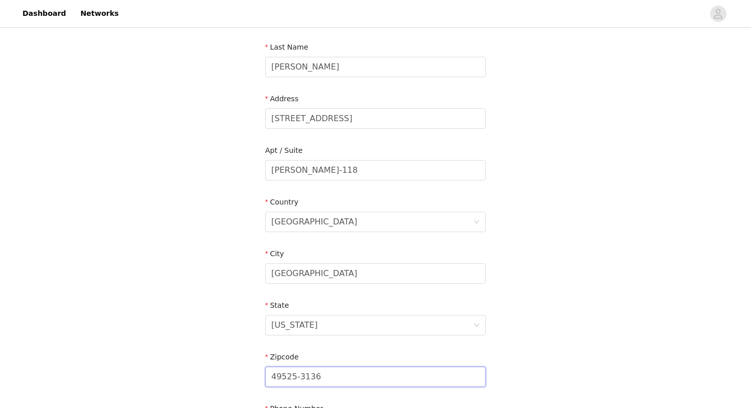
click at [329, 379] on input "49525-3136" at bounding box center [375, 376] width 221 height 20
type input "45056"
click at [239, 297] on div "STEP 4 OF 5 Shipping Information Email ashlyn.marie297@gmail.com First Name Ash…" at bounding box center [375, 169] width 751 height 593
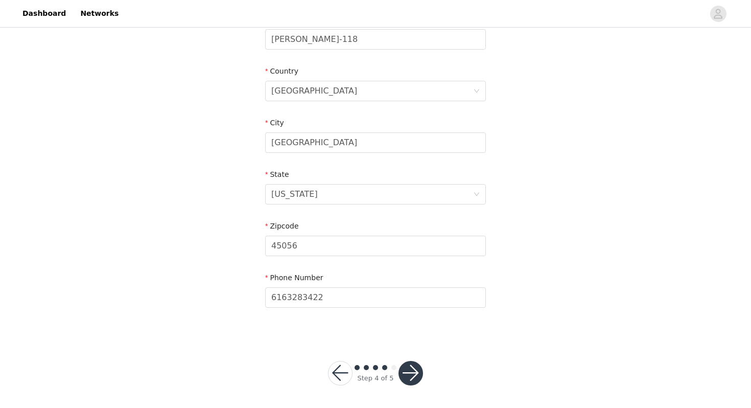
scroll to position [289, 0]
click at [410, 370] on button "button" at bounding box center [410, 371] width 25 height 25
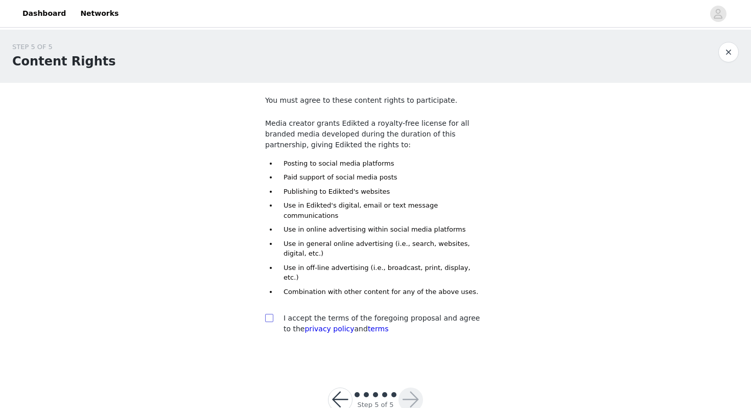
click at [270, 314] on input "checkbox" at bounding box center [268, 317] width 7 height 7
checkbox input "true"
click at [412, 387] on button "button" at bounding box center [410, 399] width 25 height 25
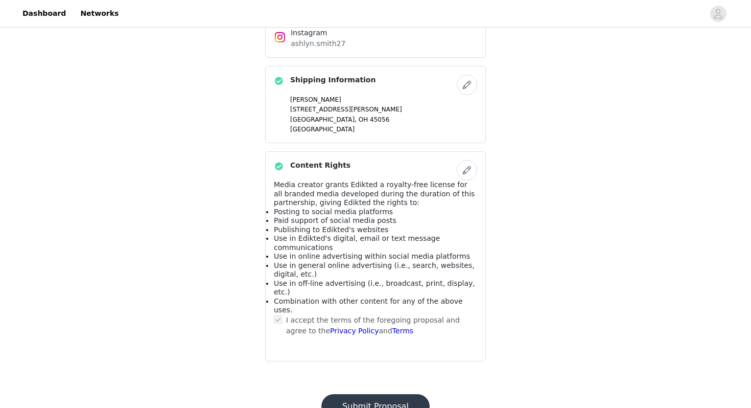
scroll to position [542, 0]
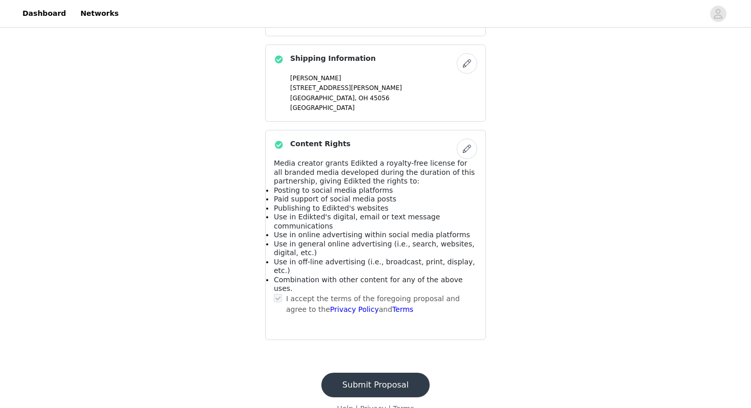
click at [396, 372] on button "Submit Proposal" at bounding box center [375, 384] width 108 height 25
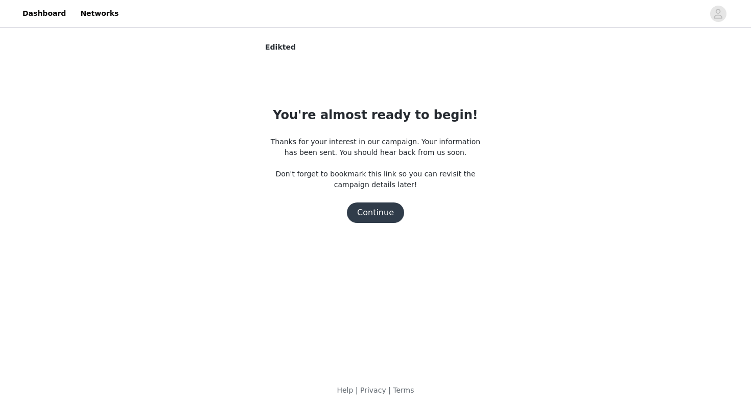
scroll to position [0, 0]
click at [368, 218] on button "Continue" at bounding box center [375, 212] width 57 height 20
